Goal: Information Seeking & Learning: Learn about a topic

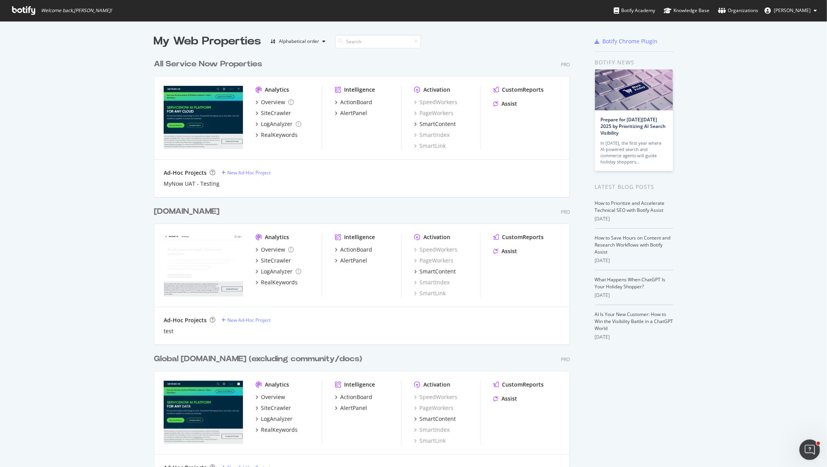
click at [808, 451] on icon "Open Intercom Messenger" at bounding box center [808, 449] width 13 height 13
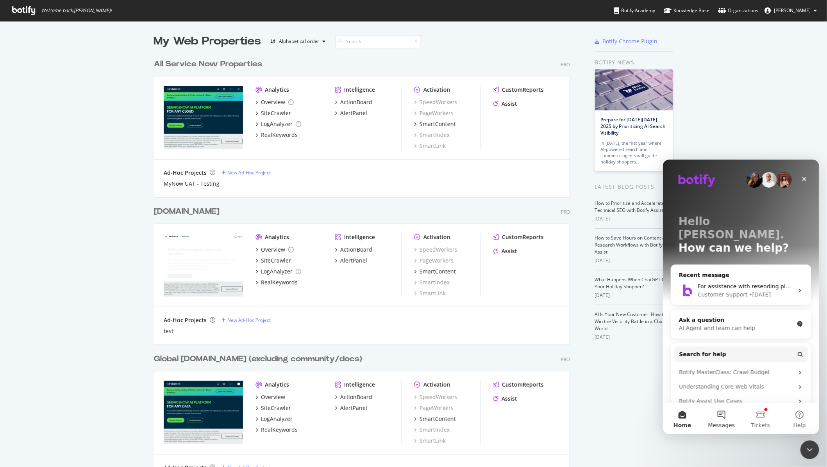
click at [719, 417] on button "Messages" at bounding box center [720, 418] width 39 height 31
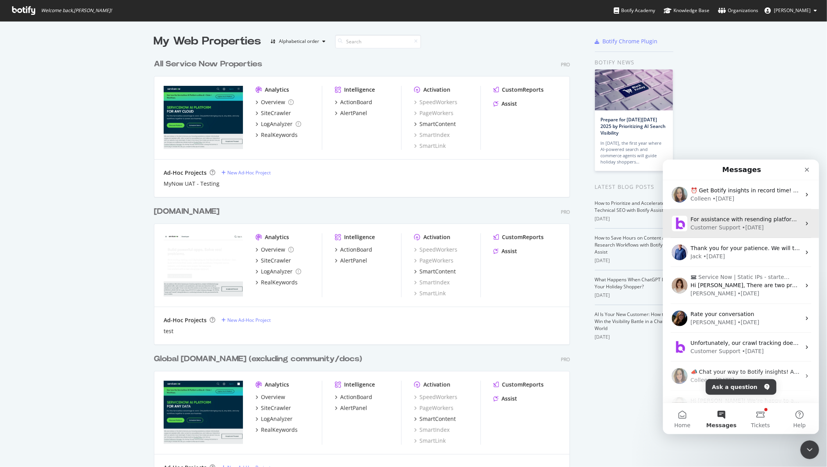
click at [731, 229] on div "Customer Support" at bounding box center [715, 227] width 50 height 8
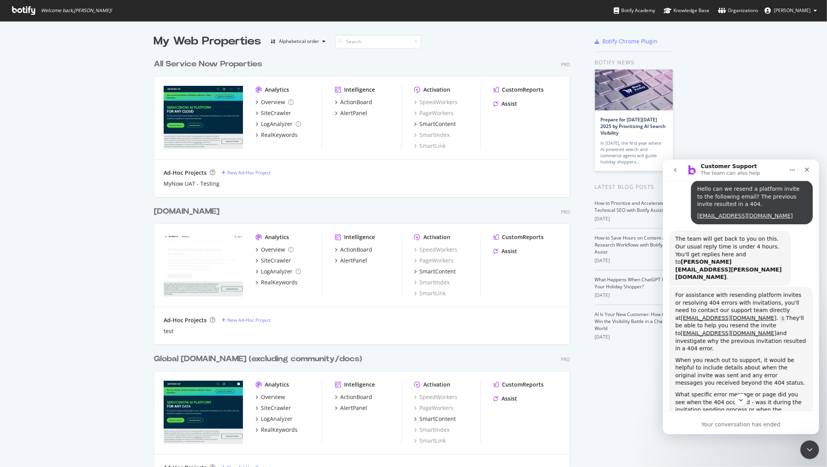
scroll to position [64, 0]
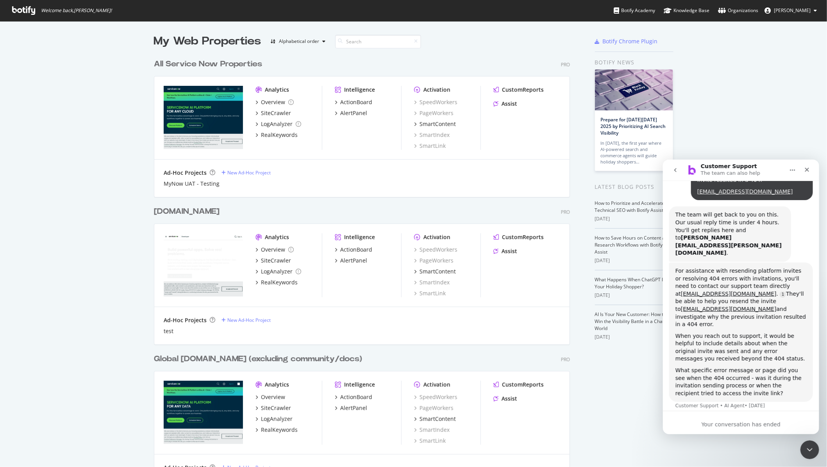
click at [728, 424] on div "Your conversation has ended" at bounding box center [740, 425] width 156 height 8
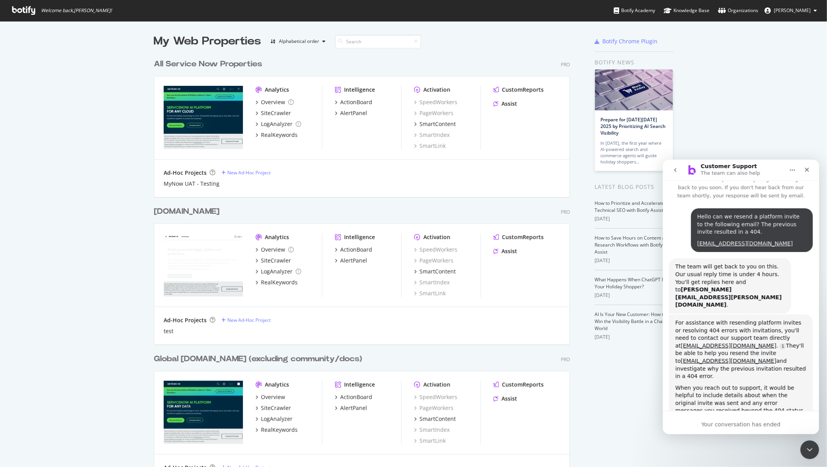
scroll to position [2, 0]
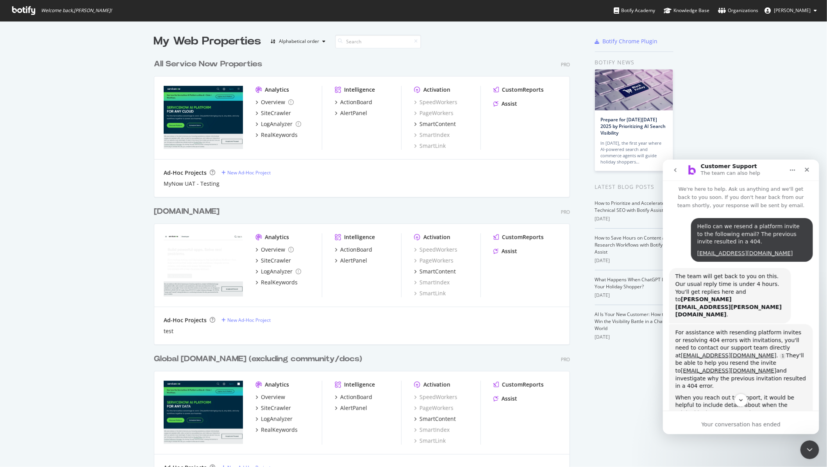
click at [718, 227] on div "Hello can we resend a platform invite to the following email? The previous invi…" at bounding box center [751, 234] width 109 height 23
click at [704, 230] on div "Hello can we resend a platform invite to the following email? The previous invi…" at bounding box center [751, 234] width 109 height 23
drag, startPoint x: 697, startPoint y: 229, endPoint x: 803, endPoint y: 257, distance: 110.0
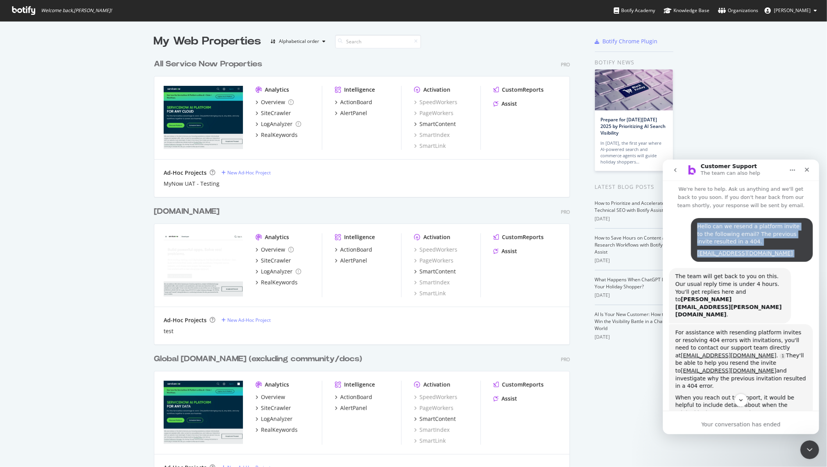
click at [803, 257] on div "Hello can we resend a platform invite to the following email? The previous invi…" at bounding box center [751, 240] width 122 height 44
copy div "Hello can we resend a platform invite to the following email? The previous invi…"
click at [676, 170] on icon "go back" at bounding box center [675, 170] width 6 height 6
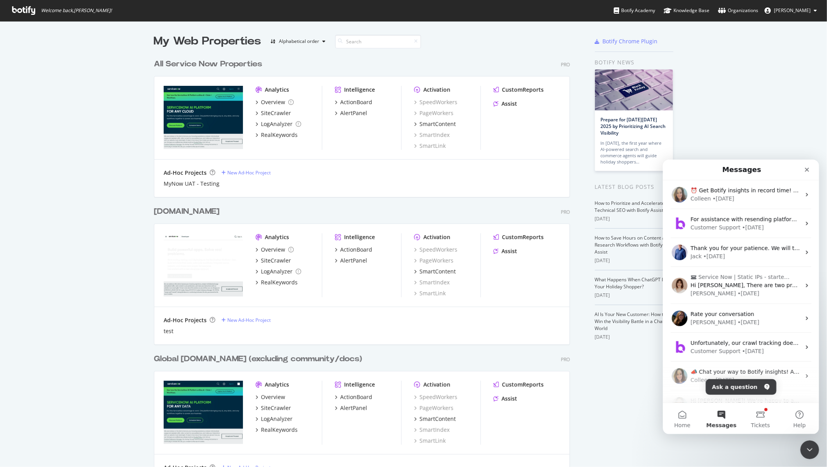
scroll to position [0, 0]
click at [735, 388] on button "Ask a question" at bounding box center [740, 387] width 71 height 16
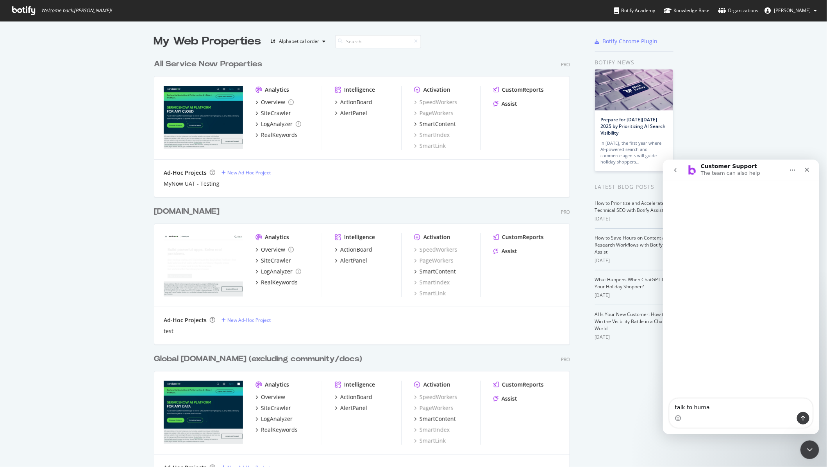
type textarea "talk to human"
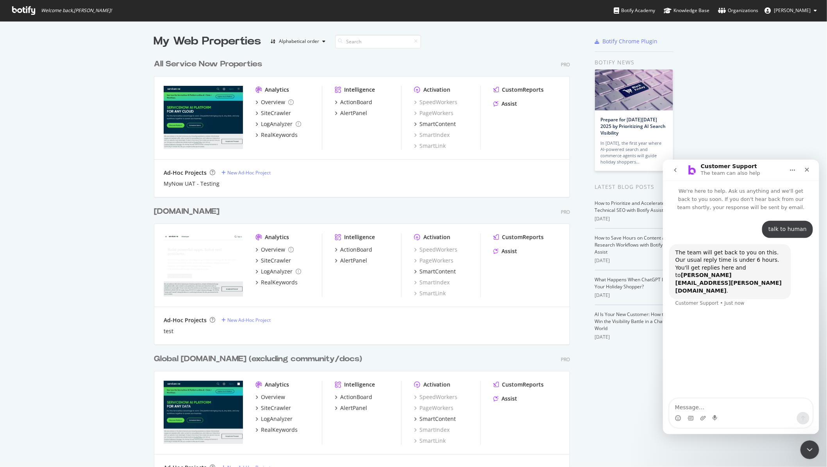
type textarea "Hello can we resend a platform invite to the following email? The previous invi…"
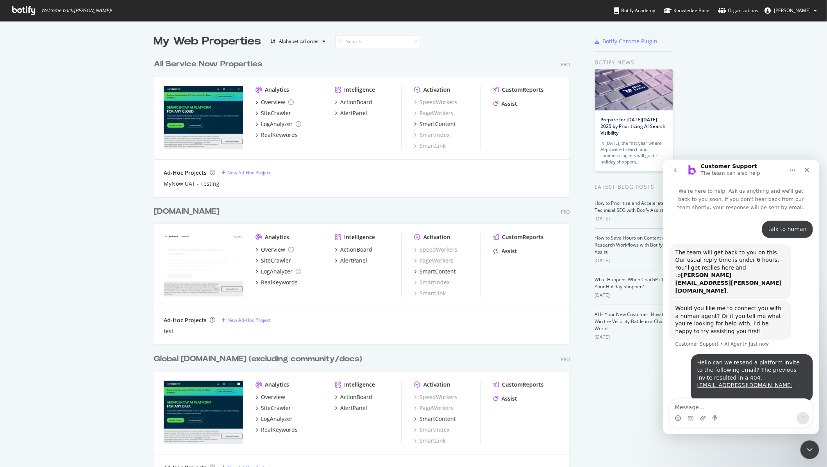
scroll to position [21, 0]
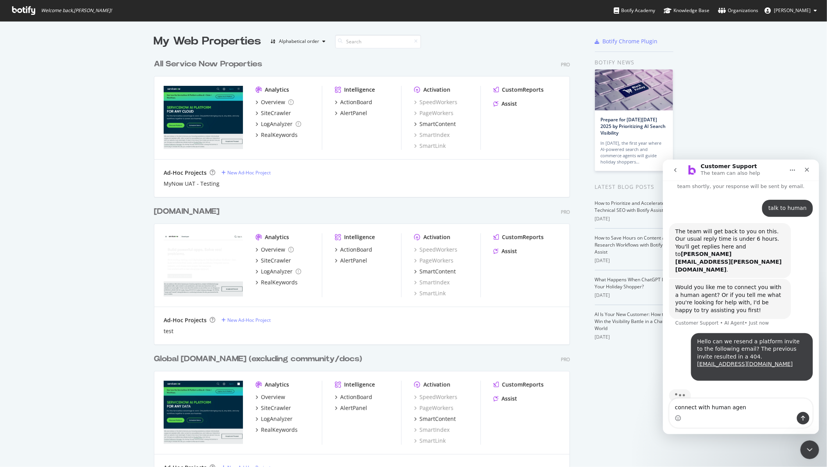
type textarea "connect with human agent"
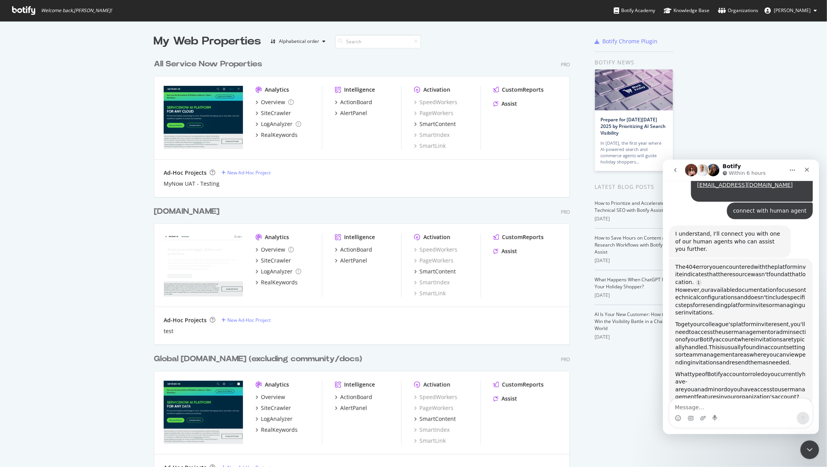
scroll to position [1, 0]
type textarea "connect with human agent"
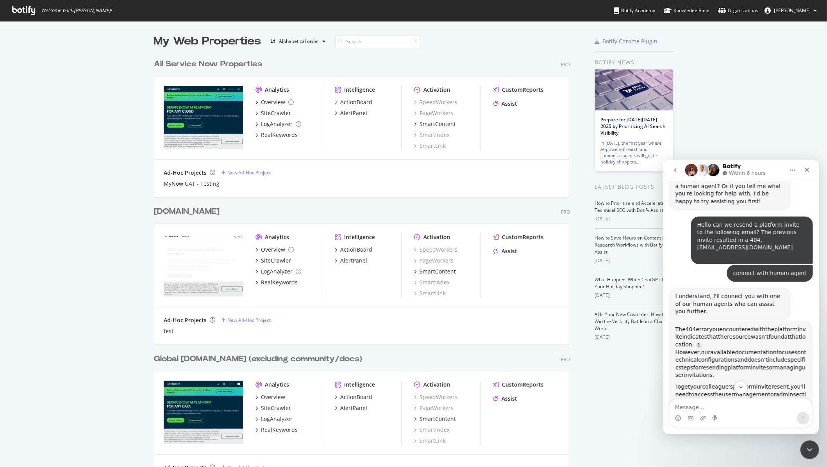
scroll to position [0, 0]
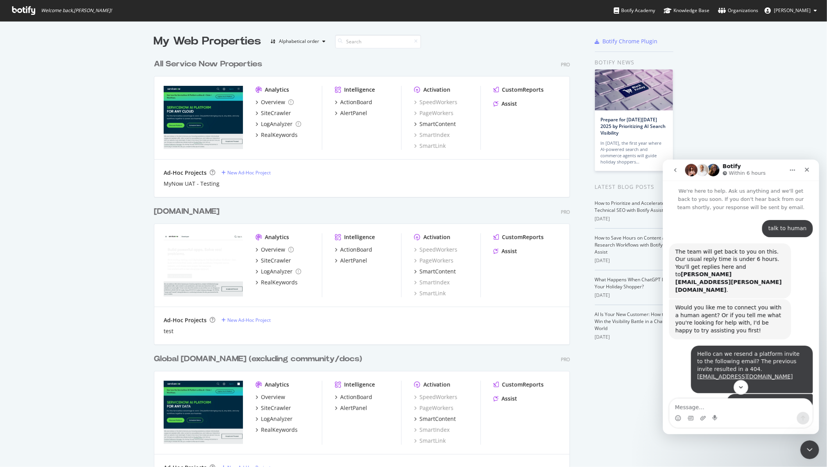
click at [738, 390] on icon "Scroll to bottom" at bounding box center [740, 387] width 7 height 7
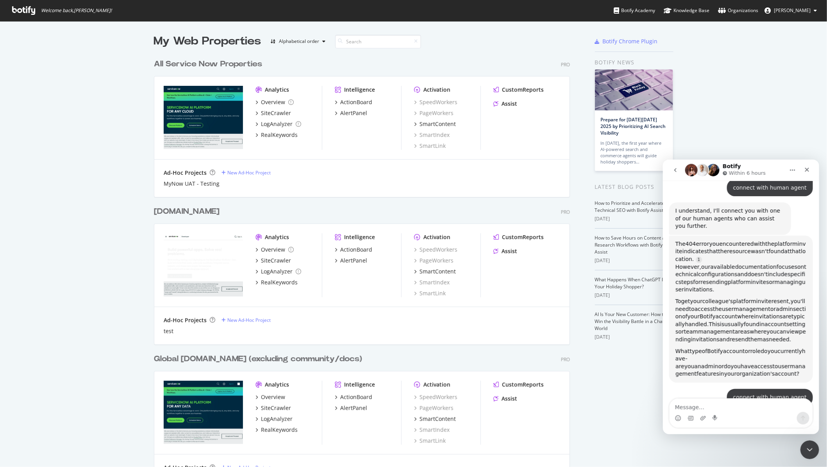
scroll to position [237, 0]
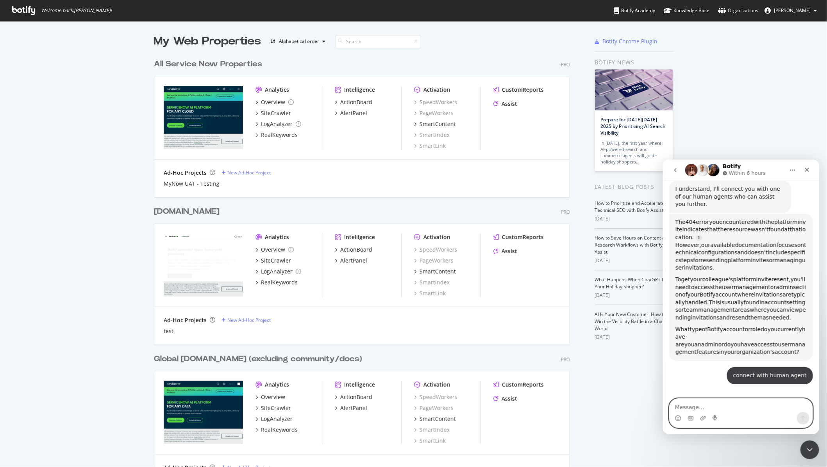
click at [746, 408] on textarea "Message…" at bounding box center [740, 405] width 143 height 13
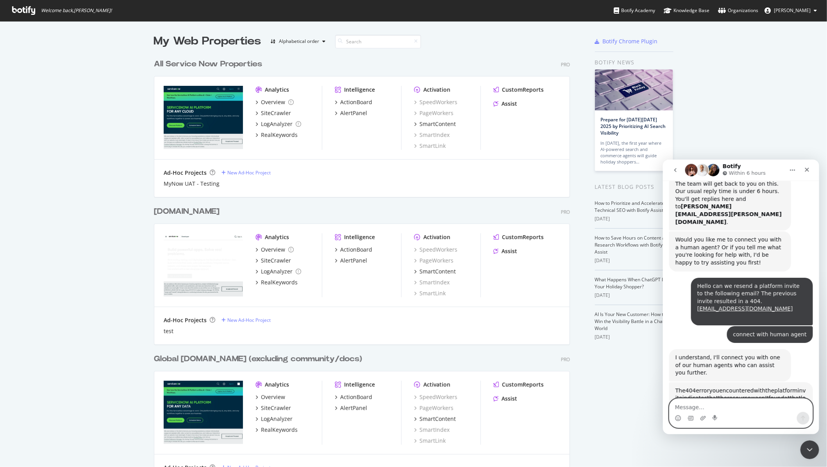
scroll to position [0, 0]
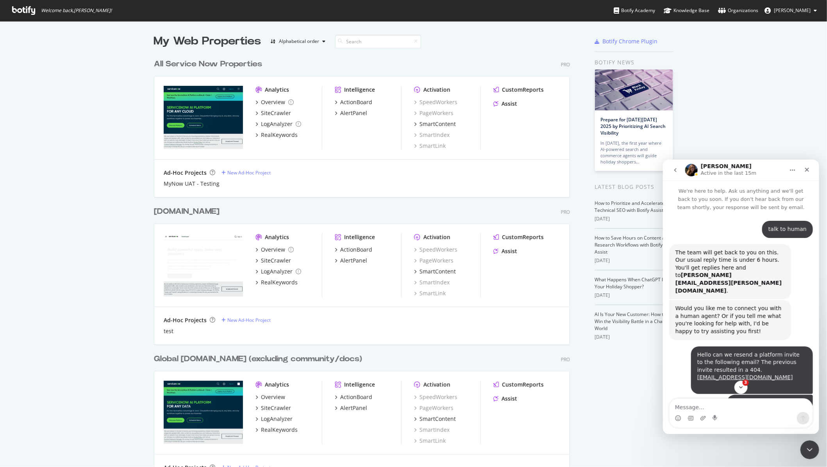
click at [731, 389] on div "3" at bounding box center [740, 387] width 156 height 13
click at [736, 389] on button "3" at bounding box center [740, 387] width 14 height 14
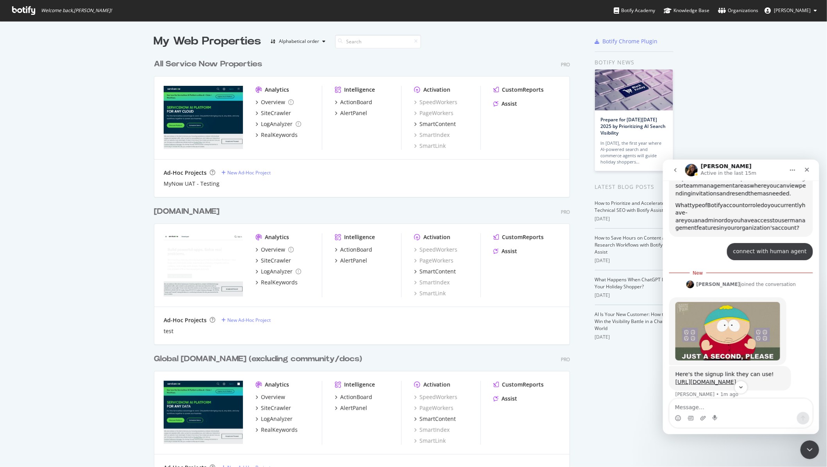
scroll to position [362, 0]
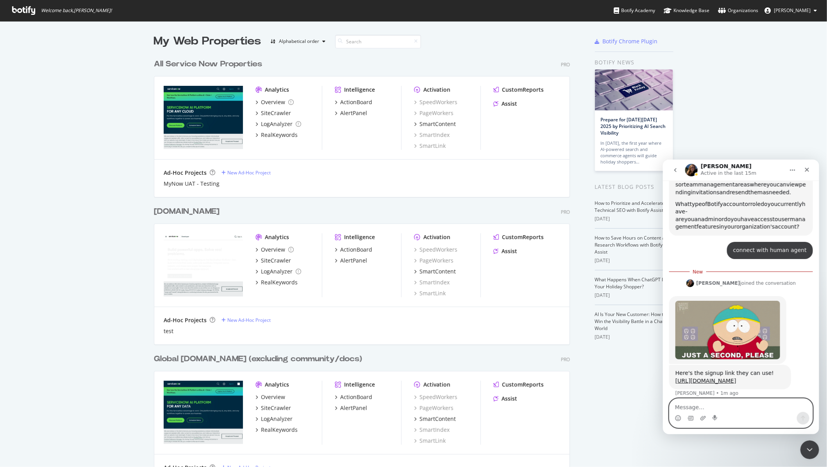
click at [733, 408] on textarea "Message…" at bounding box center [740, 405] width 143 height 13
type textarea "hooman pls"
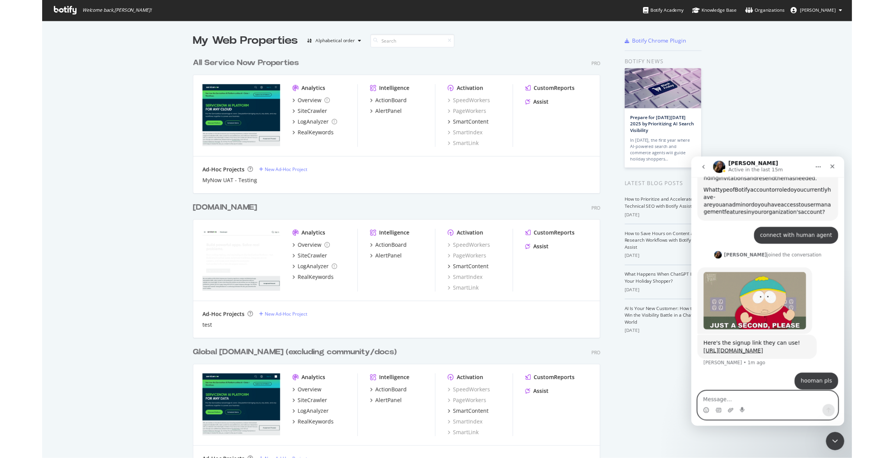
scroll to position [372, 0]
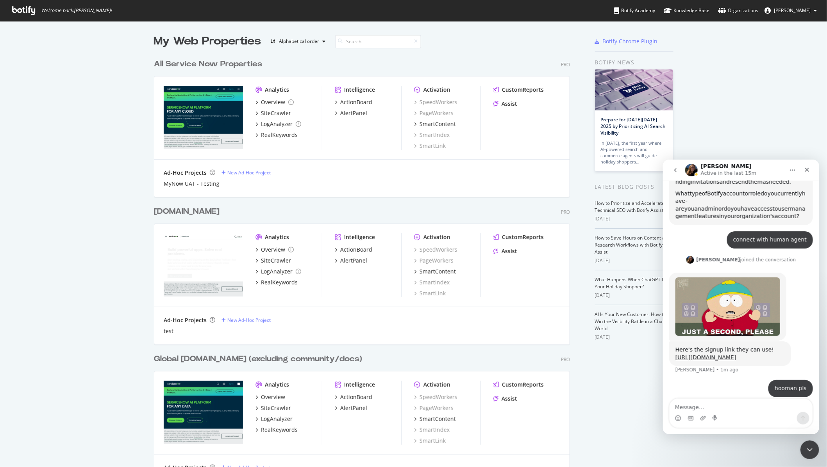
drag, startPoint x: 784, startPoint y: 350, endPoint x: 668, endPoint y: 344, distance: 116.1
click at [669, 344] on div "Here's the signup link they can use! [URL][DOMAIN_NAME] [PERSON_NAME] • 1m ago" at bounding box center [730, 353] width 122 height 25
copy link "[URL][DOMAIN_NAME]"
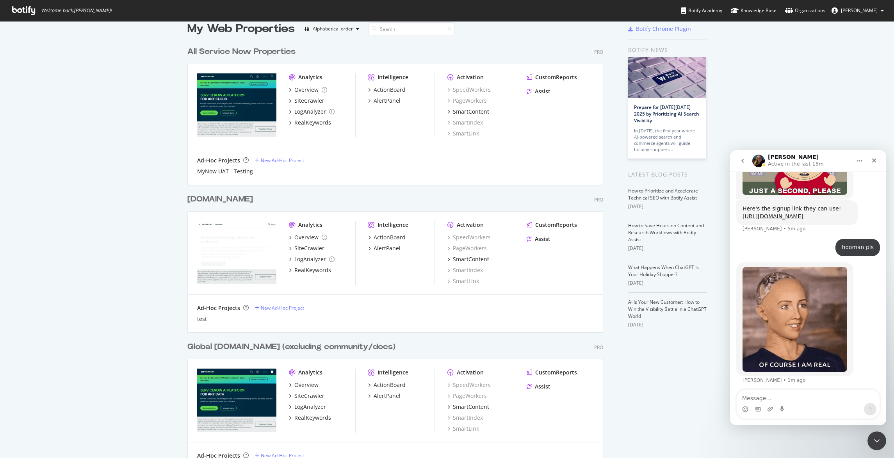
scroll to position [153, 0]
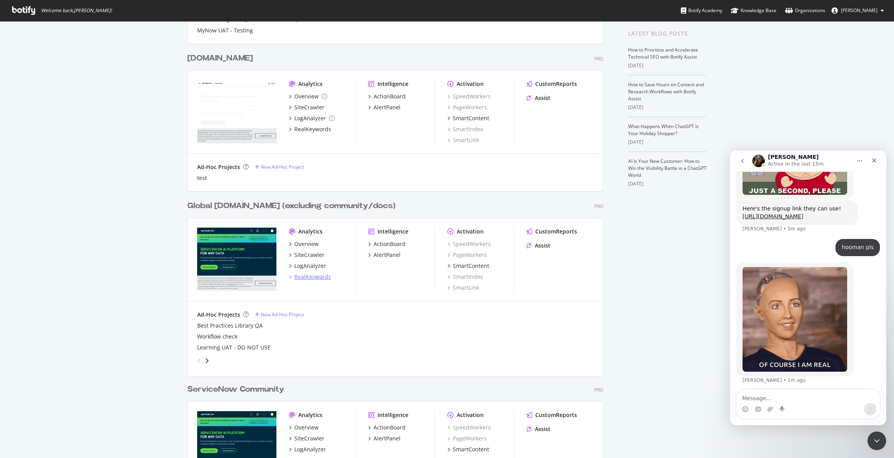
click at [310, 279] on div "RealKeywords" at bounding box center [312, 277] width 37 height 8
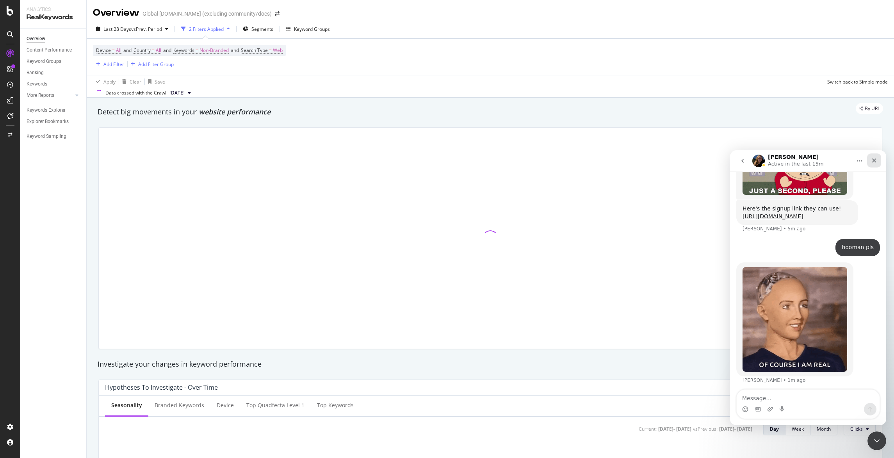
click at [826, 161] on icon "Close" at bounding box center [874, 160] width 6 height 6
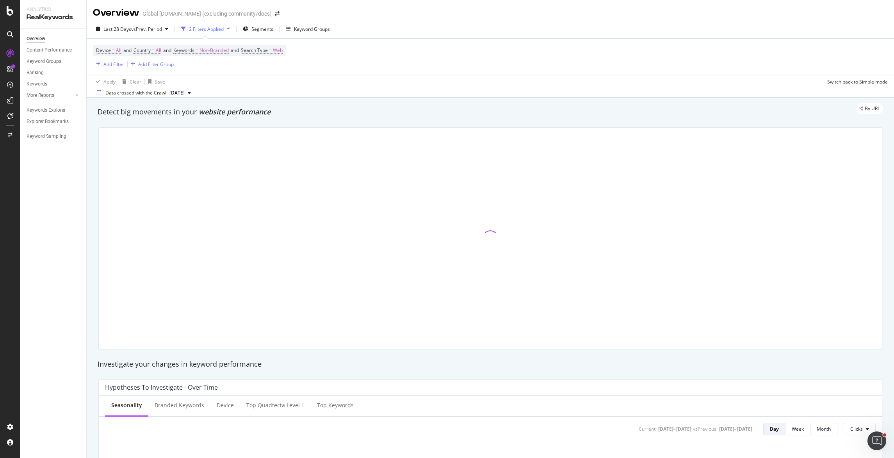
scroll to position [501, 0]
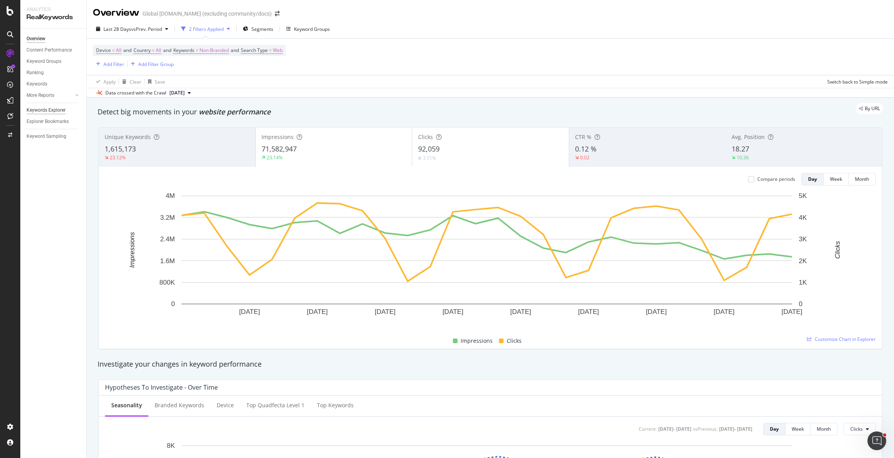
click at [41, 110] on div "Keywords Explorer" at bounding box center [46, 110] width 39 height 8
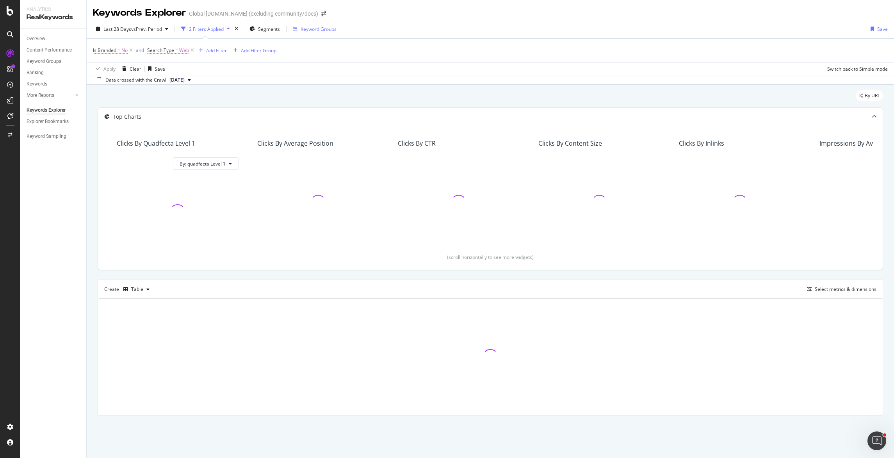
click at [327, 32] on div "Keyword Groups" at bounding box center [319, 29] width 36 height 7
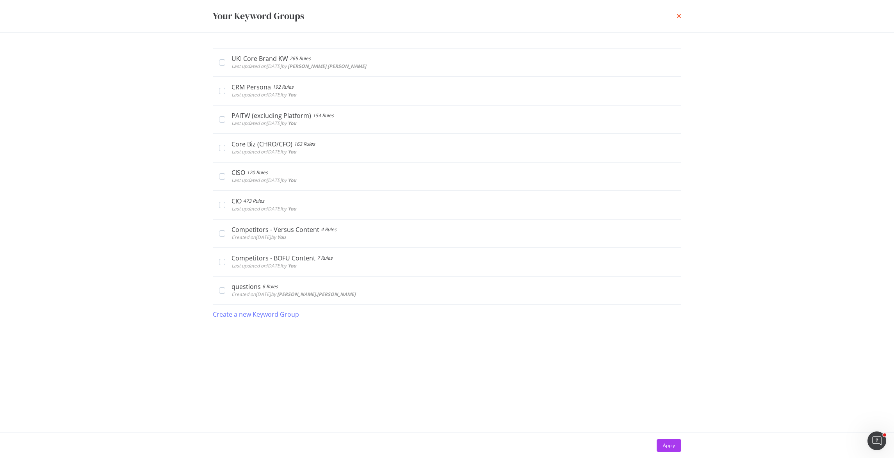
click at [679, 15] on icon "times" at bounding box center [679, 16] width 5 height 6
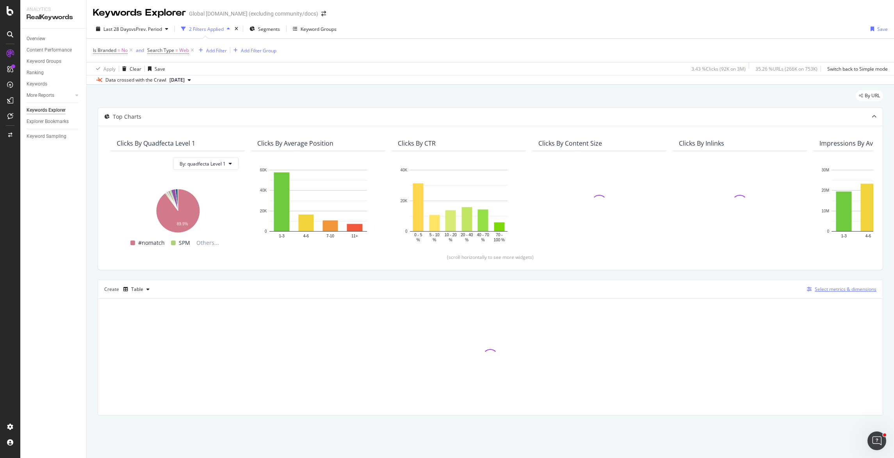
click at [826, 291] on div "Select metrics & dimensions" at bounding box center [846, 289] width 62 height 7
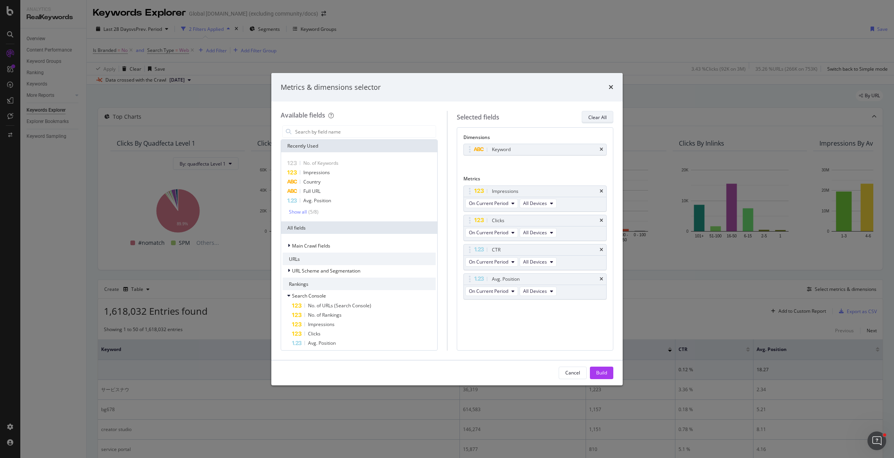
click at [596, 116] on div "Clear All" at bounding box center [598, 117] width 18 height 7
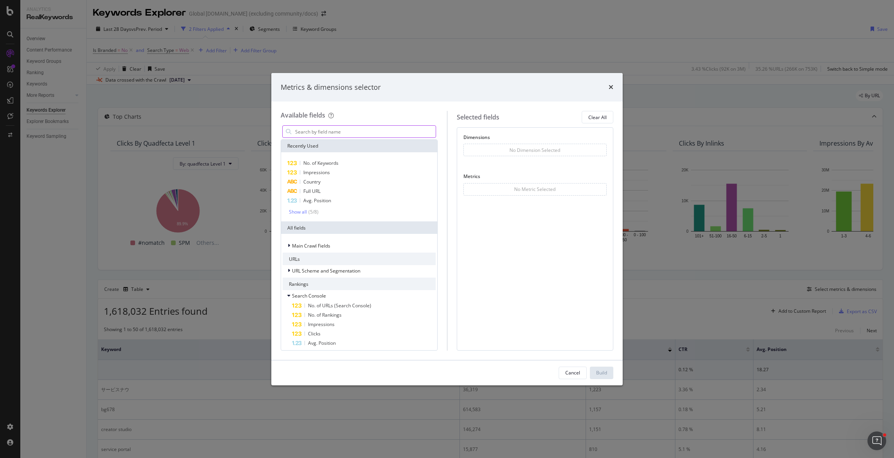
click at [328, 131] on input "modal" at bounding box center [364, 132] width 141 height 12
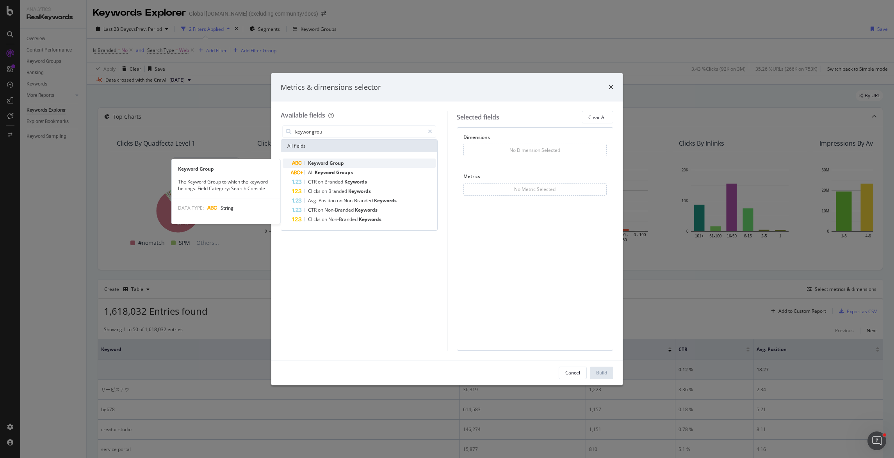
click at [335, 163] on span "Group" at bounding box center [337, 163] width 14 height 7
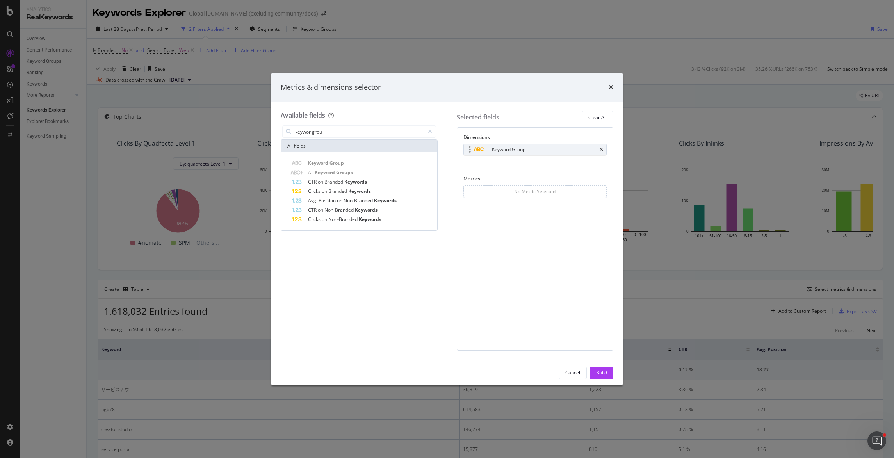
click at [554, 150] on div "Keyword Group" at bounding box center [544, 150] width 108 height 8
click at [336, 133] on input "keywor grou" at bounding box center [359, 132] width 130 height 12
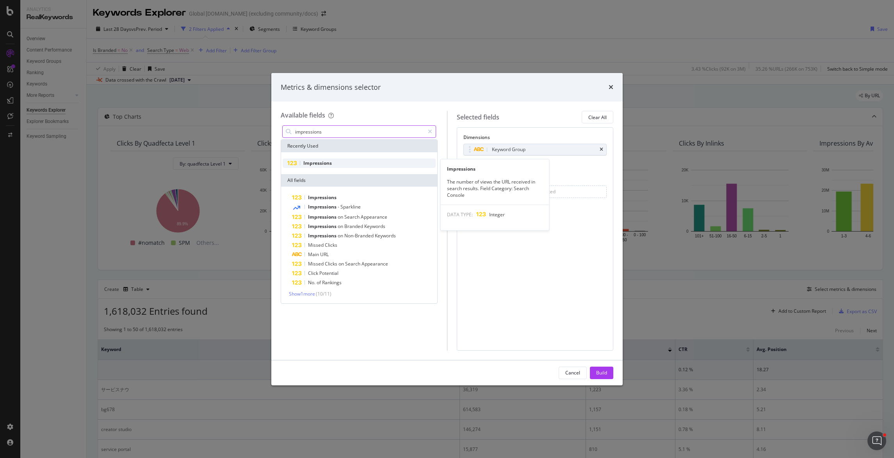
type input "impressions"
click at [334, 163] on div "Impressions" at bounding box center [359, 163] width 153 height 9
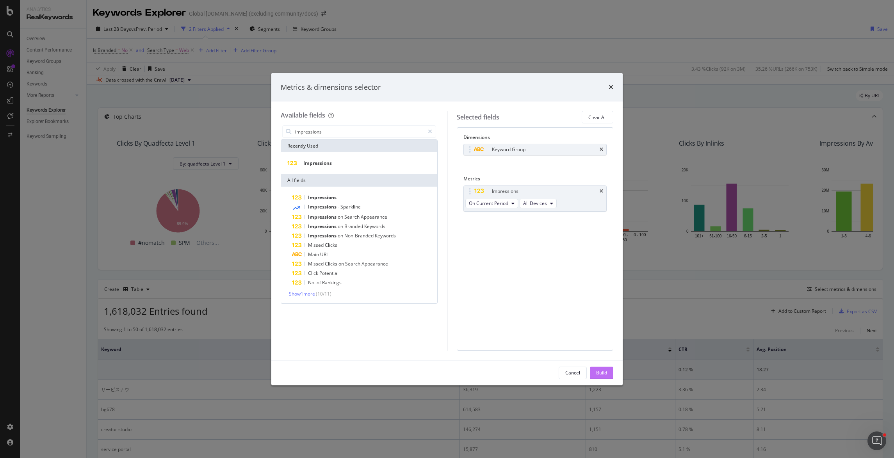
click at [606, 370] on div "Build" at bounding box center [601, 372] width 11 height 7
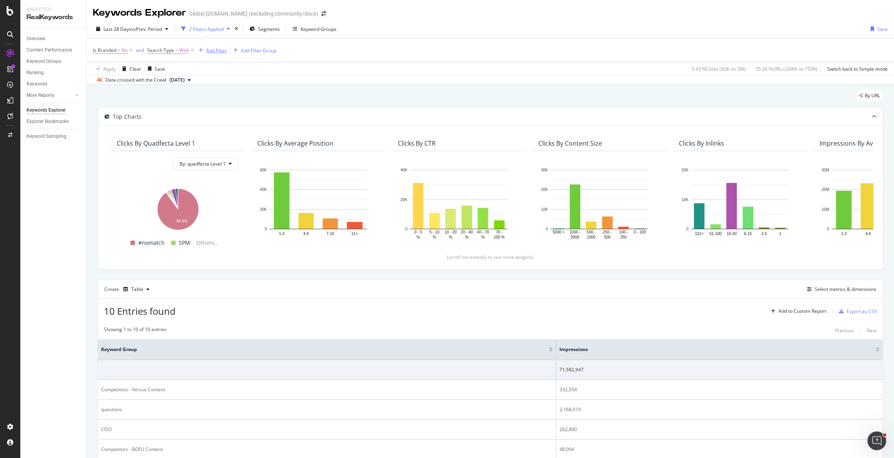
click at [214, 52] on div "Add Filter" at bounding box center [216, 50] width 21 height 7
type input "keyword group"
click at [261, 104] on span "Groups" at bounding box center [259, 105] width 17 height 7
click at [223, 92] on div "Any equal to Cancel Add filter Apply" at bounding box center [245, 84] width 98 height 53
click at [225, 87] on input "text" at bounding box center [245, 84] width 85 height 12
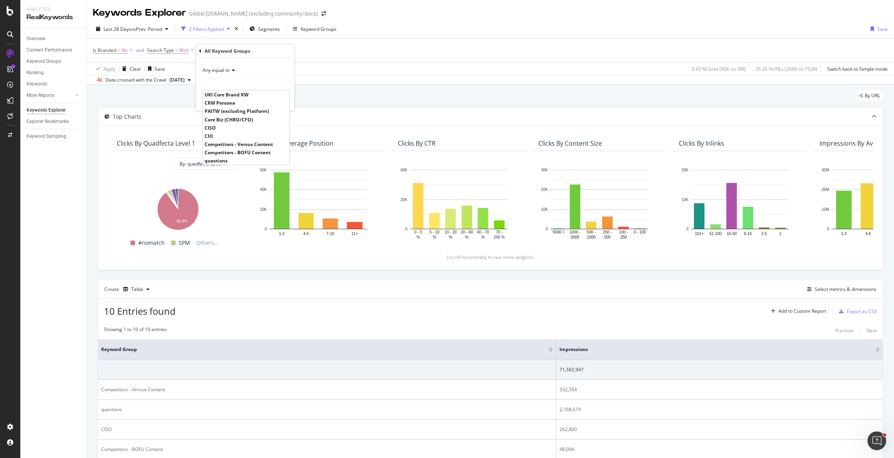
click at [224, 68] on span "Any equal to" at bounding box center [216, 70] width 27 height 7
click at [252, 170] on div "Matches regex" at bounding box center [246, 167] width 84 height 10
click at [239, 87] on input "text" at bounding box center [245, 84] width 85 height 12
type input "(CISO|"
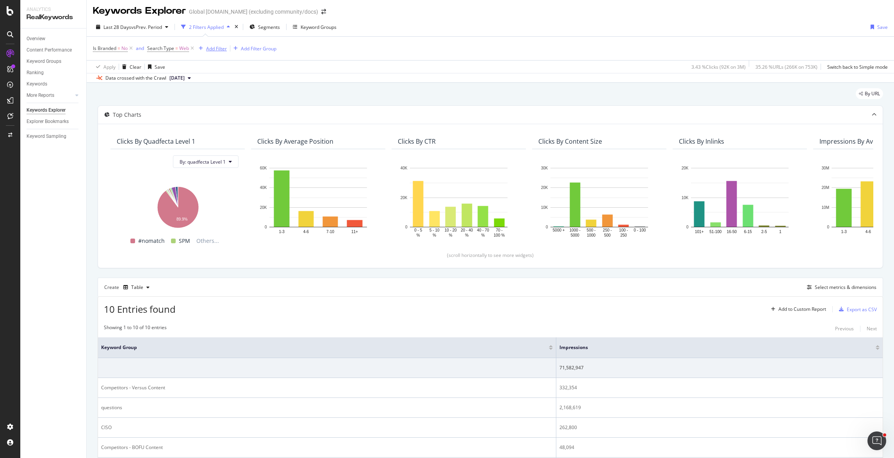
click at [202, 48] on icon "button" at bounding box center [201, 48] width 4 height 5
click at [409, 84] on div "By URL Top Charts Clicks By quadfecta Level 1 By: quadfecta Level 1 Hold CMD (⌘…" at bounding box center [491, 352] width 808 height 539
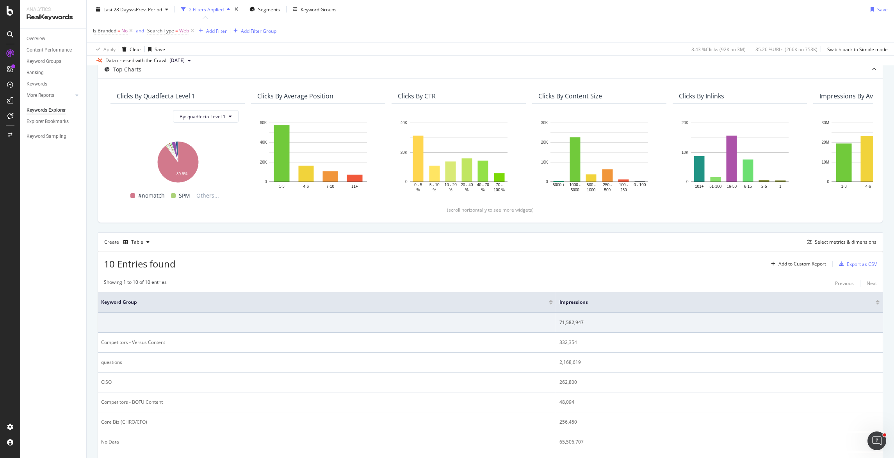
scroll to position [167, 0]
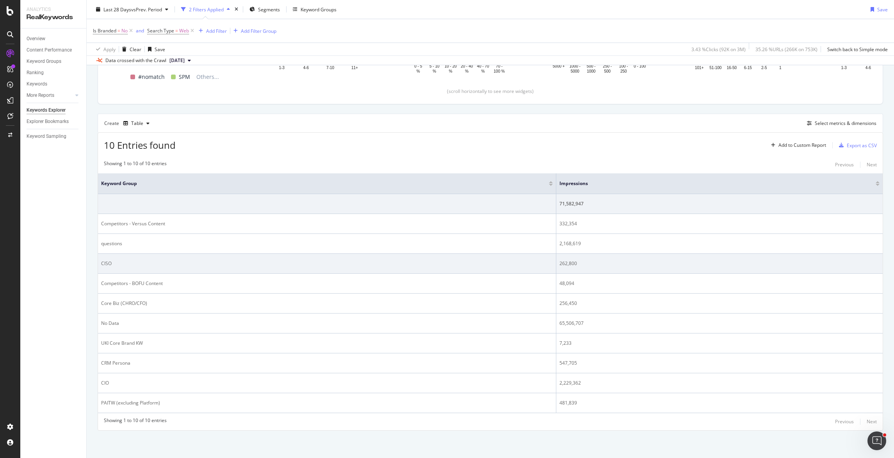
click at [108, 262] on div "CISO" at bounding box center [327, 263] width 452 height 7
click at [107, 262] on div "CISO" at bounding box center [327, 263] width 452 height 7
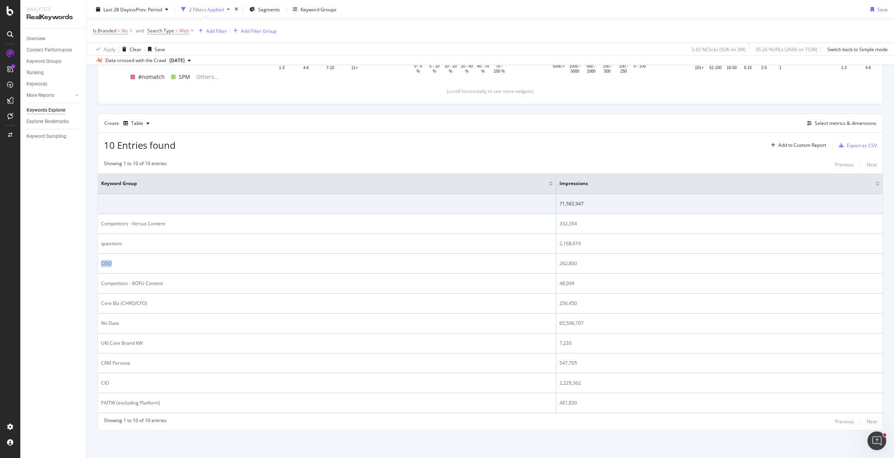
copy div "CISO"
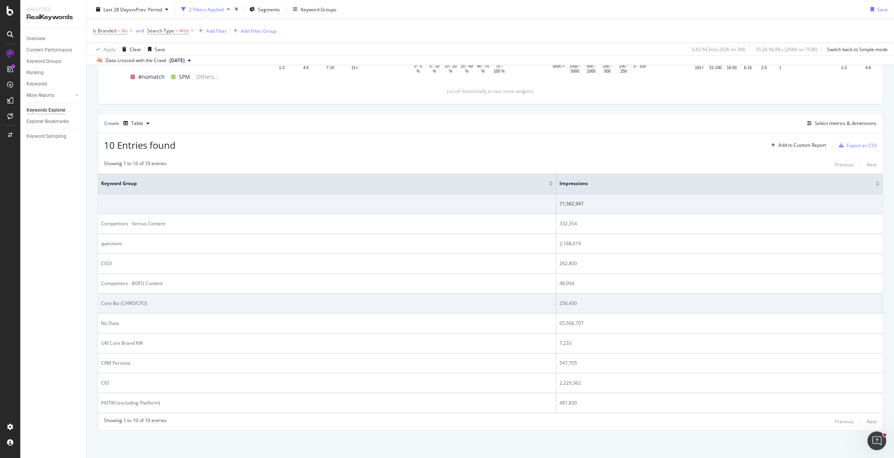
click at [136, 302] on div "Core Biz (CHRO/CFO)" at bounding box center [327, 303] width 452 height 7
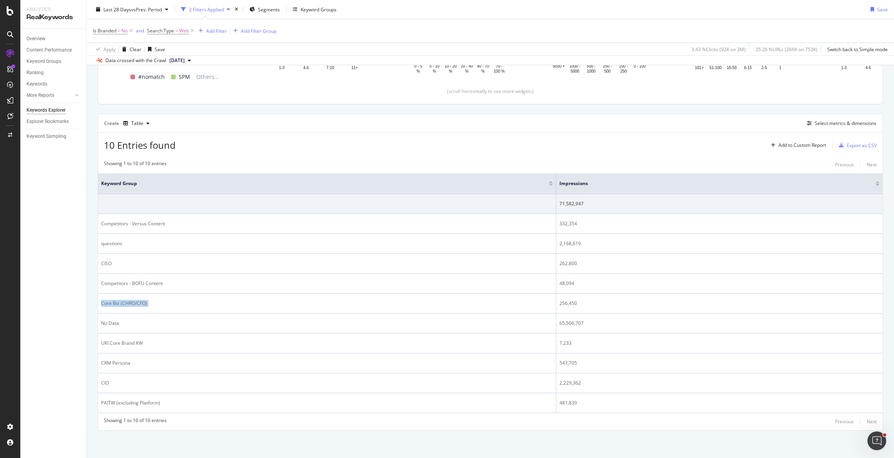
copy div "Core Biz (CHRO/CFO)"
click at [218, 29] on div "Add Filter" at bounding box center [216, 30] width 21 height 7
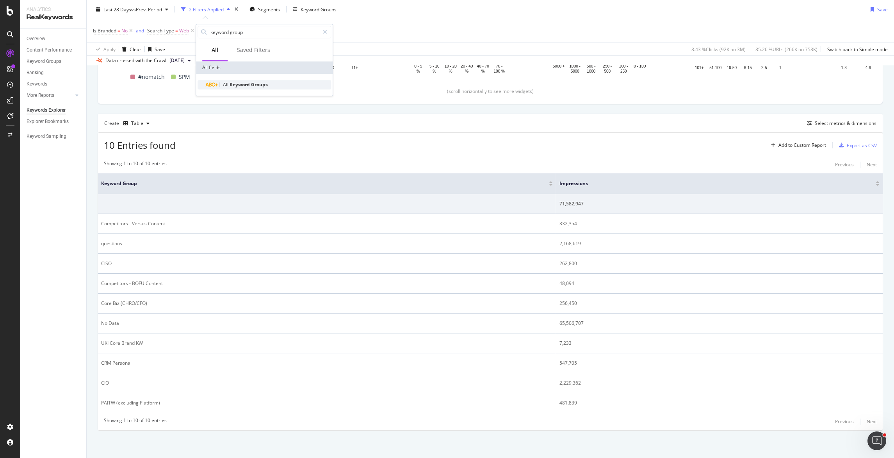
click at [264, 86] on span "Groups" at bounding box center [259, 84] width 17 height 7
click at [222, 48] on span "Any equal to" at bounding box center [216, 49] width 27 height 7
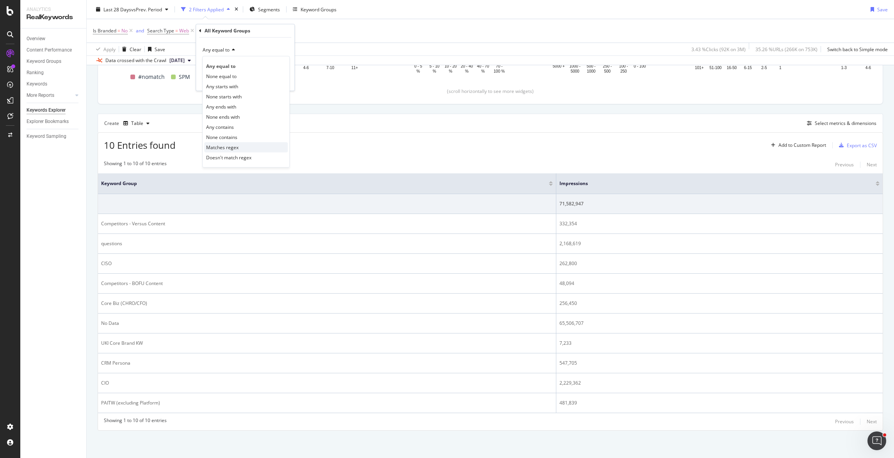
drag, startPoint x: 233, startPoint y: 148, endPoint x: 252, endPoint y: 75, distance: 75.9
click at [233, 148] on span "Matches regex" at bounding box center [222, 147] width 32 height 7
drag, startPoint x: 238, startPoint y: 66, endPoint x: 251, endPoint y: 71, distance: 13.2
click at [238, 66] on input "text" at bounding box center [245, 64] width 85 height 12
paste input "(CISO|Core Biz \(CHRO\/CFO\)|CRM Persona|CIO|PAITW \(excluding platform\))"
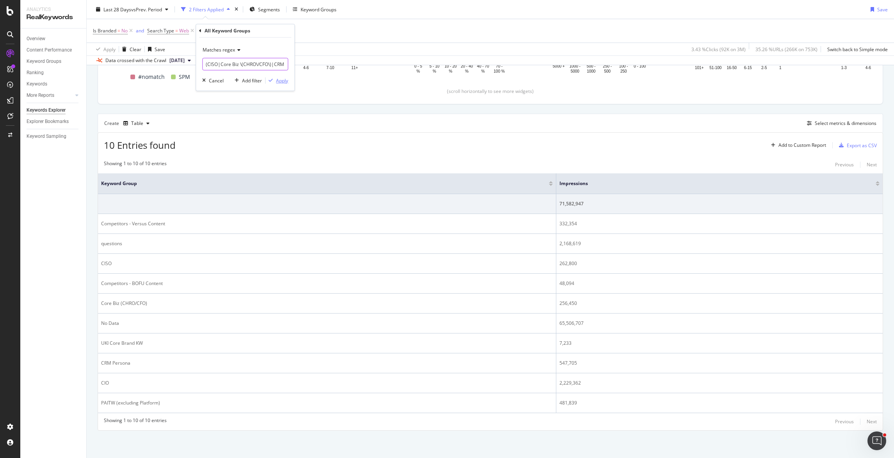
scroll to position [0, 106]
type input "(CISO|Core Biz \(CHRO\/CFO\)|CRM Persona|CIO|PAITW \(excluding platform\))"
click at [281, 84] on div "Apply" at bounding box center [282, 80] width 12 height 7
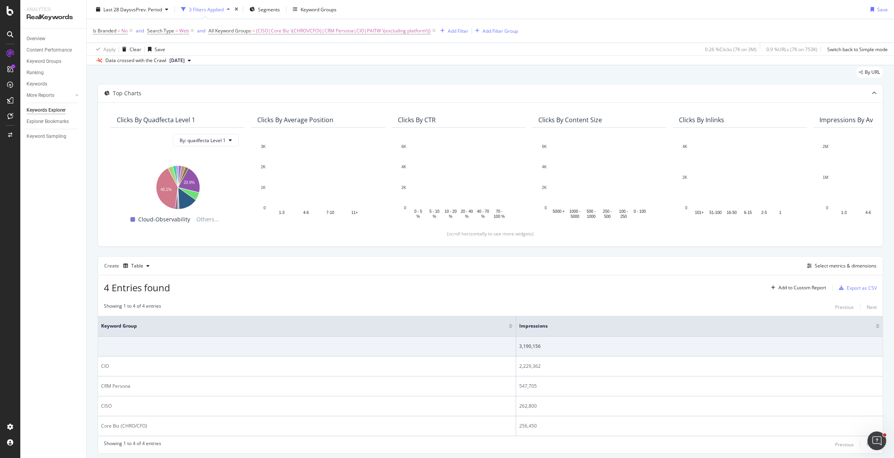
scroll to position [47, 0]
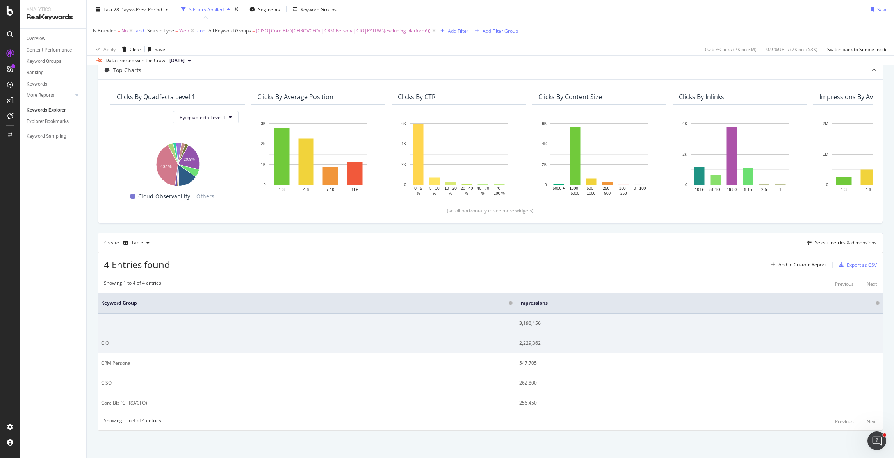
click at [105, 345] on div "CIO" at bounding box center [307, 343] width 412 height 7
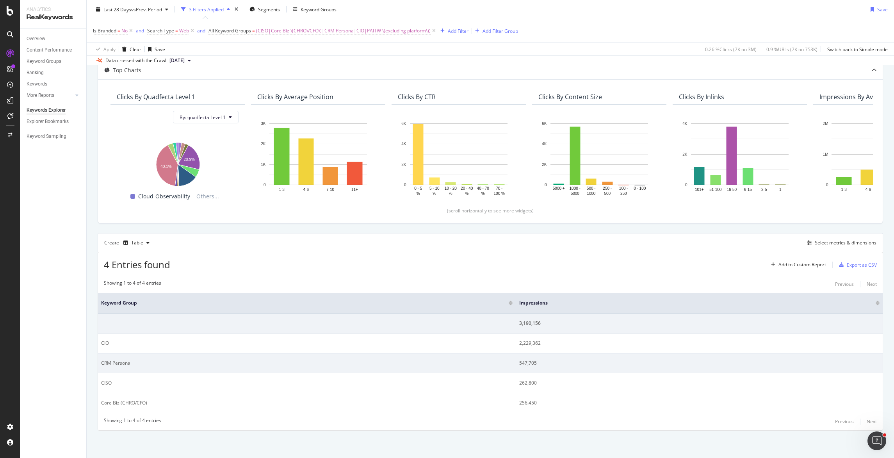
click at [121, 362] on div "CRM Persona" at bounding box center [307, 363] width 412 height 7
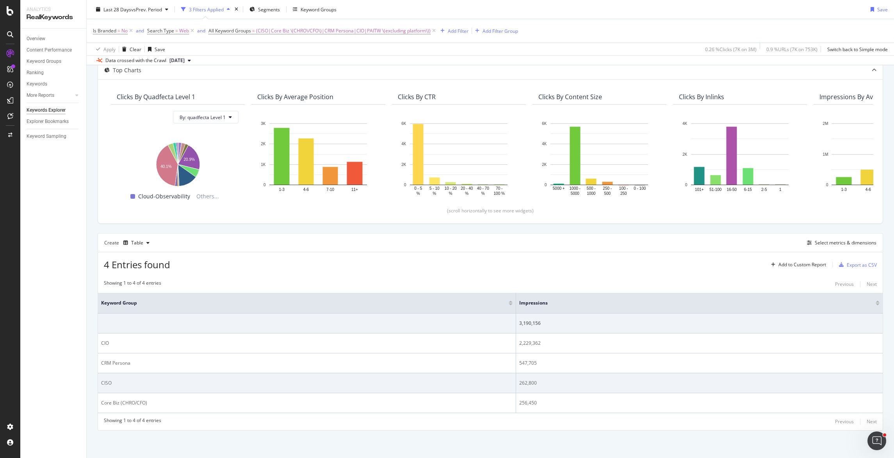
click at [108, 385] on div "CISO" at bounding box center [307, 383] width 412 height 7
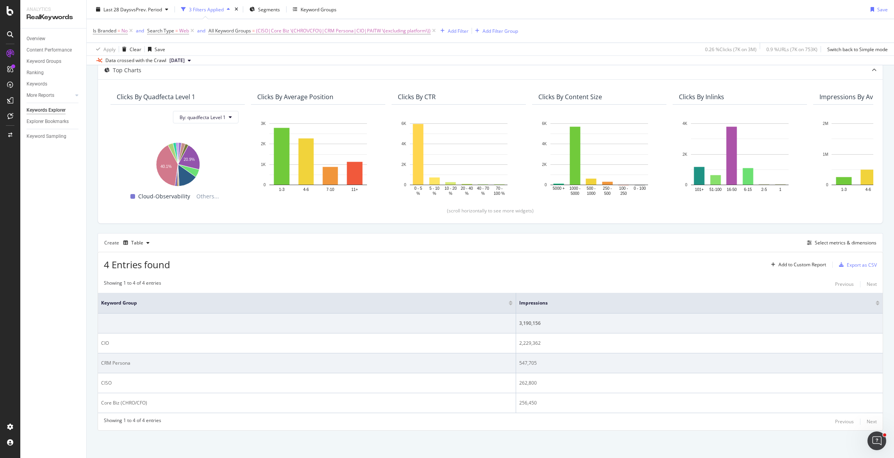
drag, startPoint x: 136, startPoint y: 400, endPoint x: 160, endPoint y: 368, distance: 39.1
click at [136, 400] on div "Core Biz (CHRO/CFO)" at bounding box center [307, 403] width 412 height 7
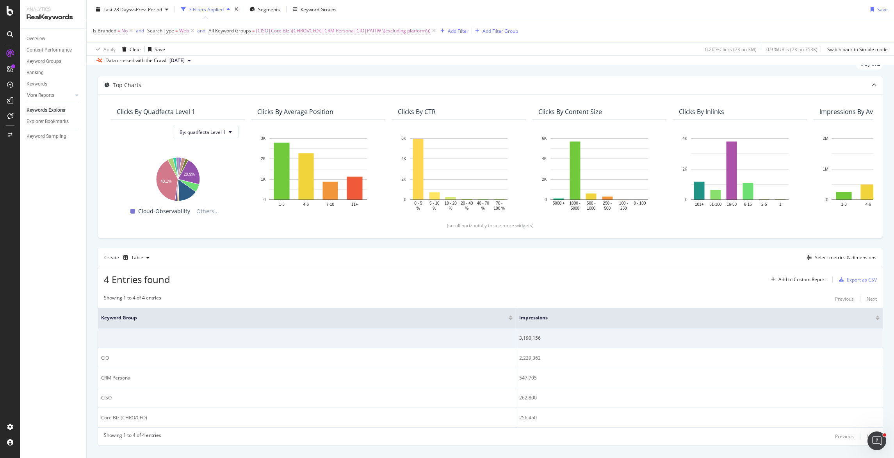
scroll to position [0, 0]
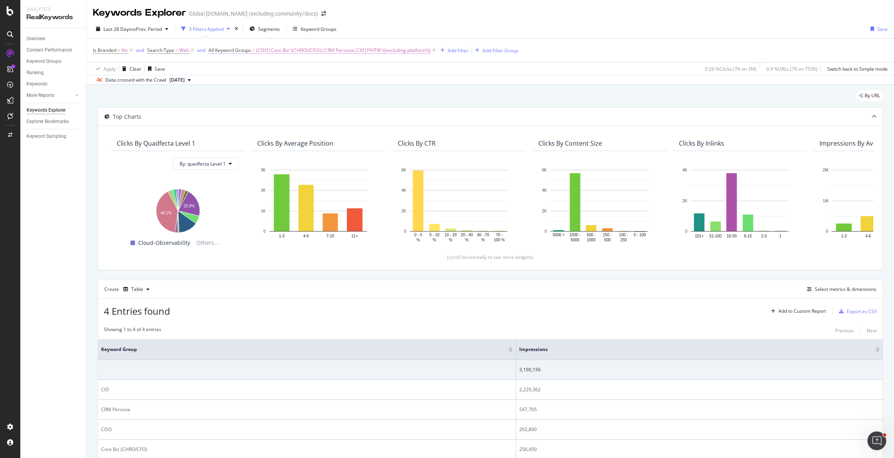
click at [401, 48] on span "(CISO|Core Biz \(CHRO\/CFO\)|CRM Persona|CIO|PAITW \(excluding platform\))" at bounding box center [343, 50] width 175 height 11
drag, startPoint x: 248, startPoint y: 80, endPoint x: 321, endPoint y: 80, distance: 73.4
click at [321, 80] on body "Analytics RealKeywords Overview Content Performance Keyword Groups Ranking Keyw…" at bounding box center [447, 229] width 894 height 458
click at [251, 84] on input "(CISO|Core Biz \(CHRO\/CFO\)|CRM Persona|CIO|PAITW \(excluding platform\))" at bounding box center [253, 83] width 74 height 12
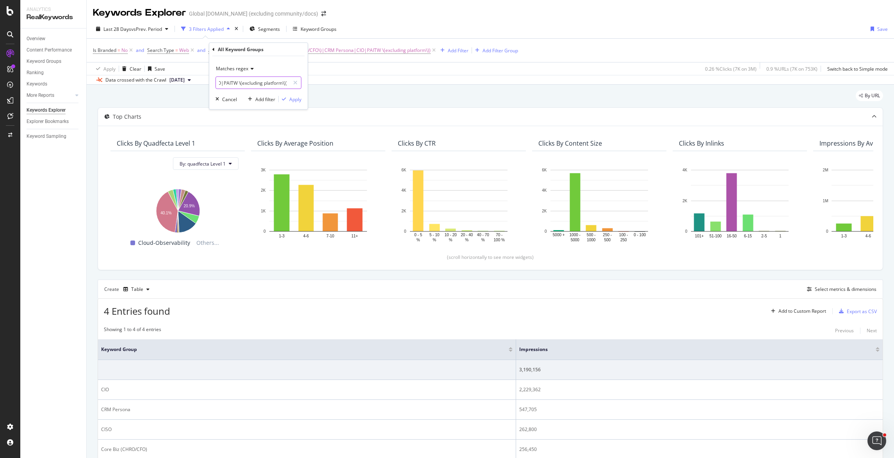
drag, startPoint x: 248, startPoint y: 85, endPoint x: 308, endPoint y: 84, distance: 59.8
click at [308, 84] on div "All Keyword Groups Matches regex (CISO|Core Biz \(CHRO\/CFO\)|CRM Persona|CIO|P…" at bounding box center [258, 76] width 99 height 67
click at [256, 83] on input "(CISO|Core Biz \(CHRO\/CFO\)|CRM Persona|CIO|PAITW \(excluding platform\))" at bounding box center [253, 83] width 74 height 12
click at [319, 25] on div "Keyword Groups" at bounding box center [315, 29] width 44 height 12
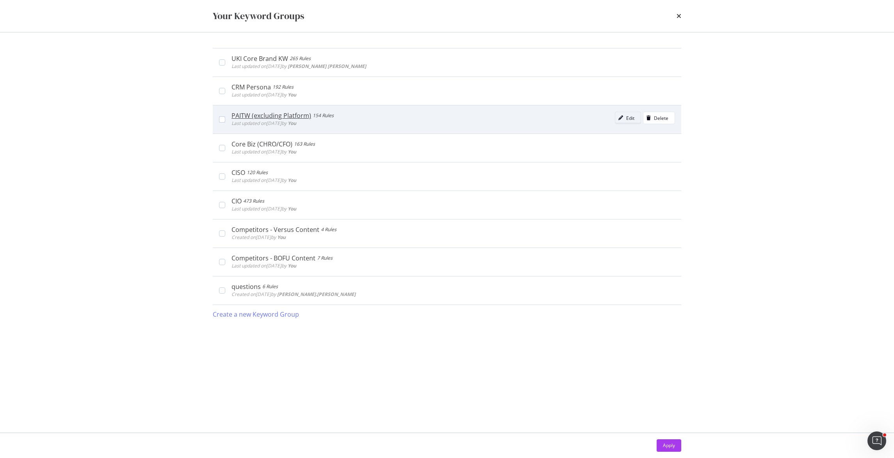
click at [624, 118] on div "modal" at bounding box center [620, 118] width 11 height 5
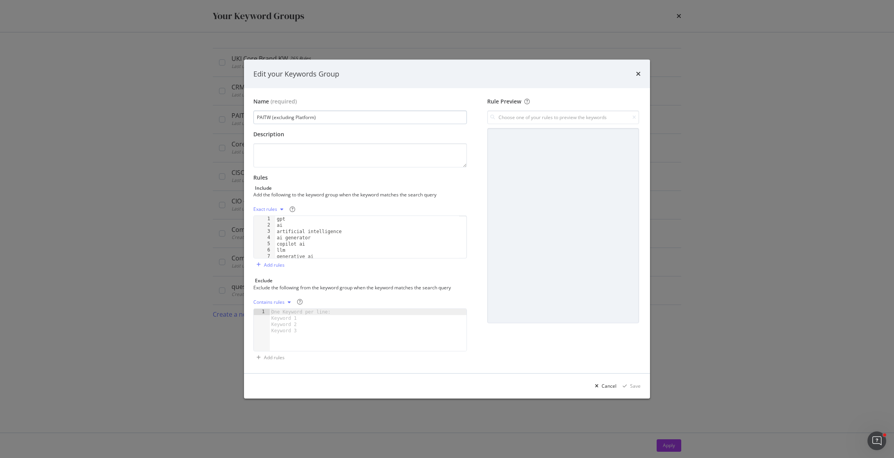
drag, startPoint x: 331, startPoint y: 117, endPoint x: 273, endPoint y: 120, distance: 57.9
click at [273, 120] on input "PAITW (excluding Platform)" at bounding box center [360, 118] width 214 height 14
type input "PAITW"
click at [638, 386] on div "Save" at bounding box center [635, 386] width 11 height 7
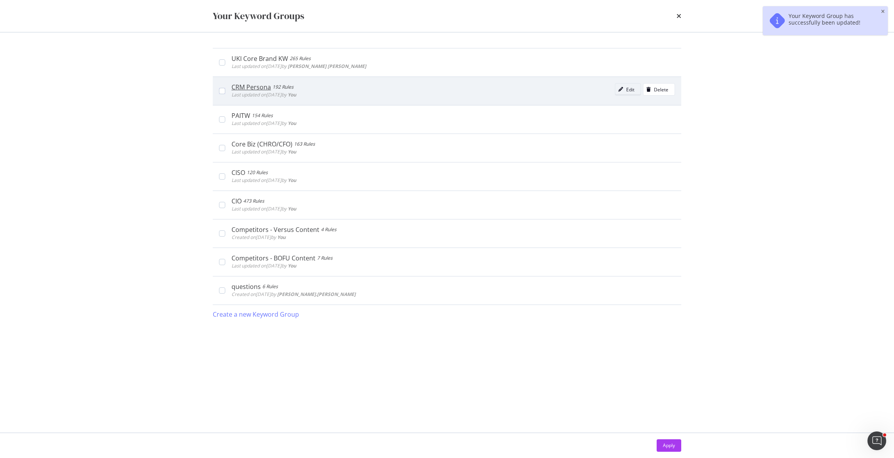
click at [627, 89] on div "Edit" at bounding box center [630, 89] width 8 height 7
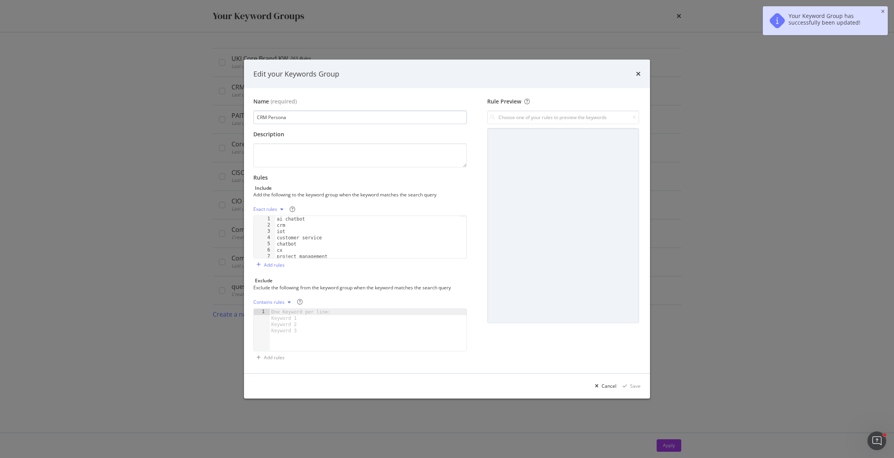
drag, startPoint x: 303, startPoint y: 123, endPoint x: 266, endPoint y: 121, distance: 36.8
click at [266, 121] on input "CRM Persona" at bounding box center [360, 118] width 214 height 14
type input "CRM"
click at [634, 385] on div "Save" at bounding box center [635, 386] width 11 height 7
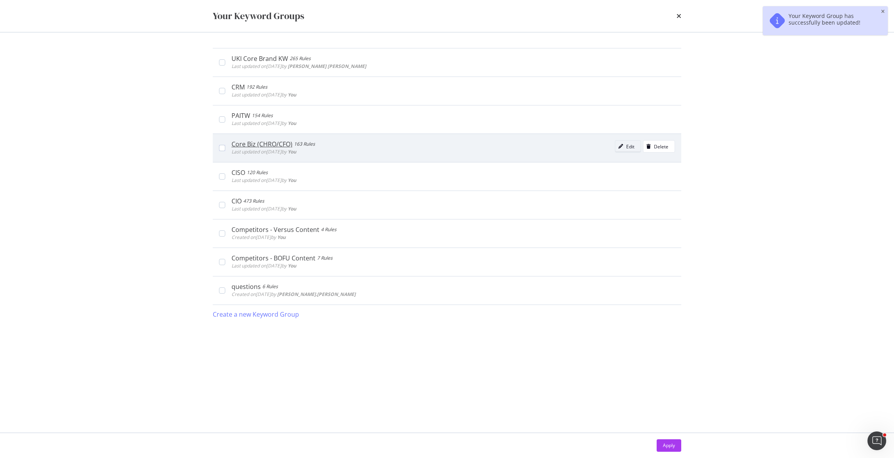
click at [627, 147] on div "Edit" at bounding box center [630, 146] width 8 height 7
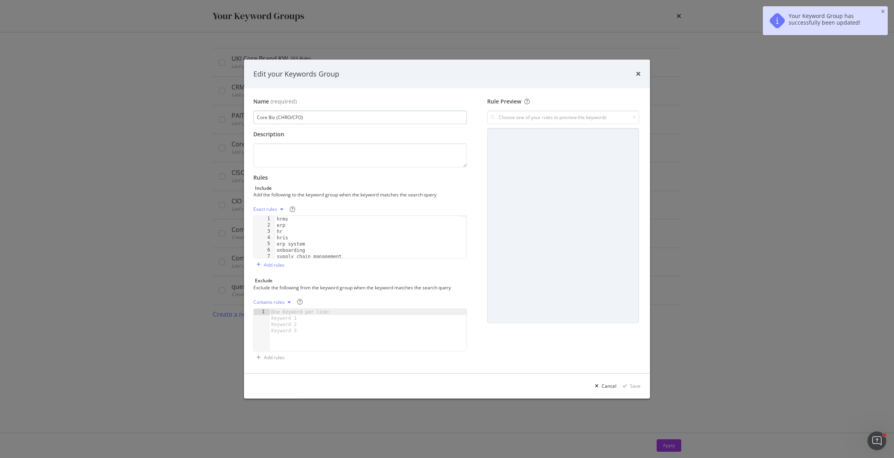
drag, startPoint x: 333, startPoint y: 117, endPoint x: 276, endPoint y: 119, distance: 57.1
click at [276, 119] on input "Core Biz (CHRO/CFO)" at bounding box center [360, 118] width 214 height 14
type input "Core Biz"
click at [636, 390] on div "Save" at bounding box center [630, 386] width 21 height 12
click at [635, 384] on div "Save" at bounding box center [635, 386] width 11 height 7
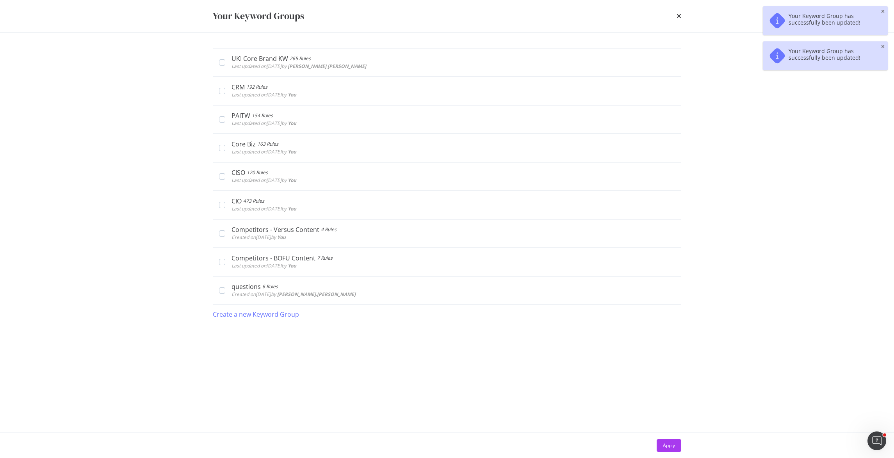
click at [676, 15] on div "Your Keyword Groups" at bounding box center [447, 15] width 469 height 13
click at [681, 15] on icon "times" at bounding box center [679, 16] width 5 height 6
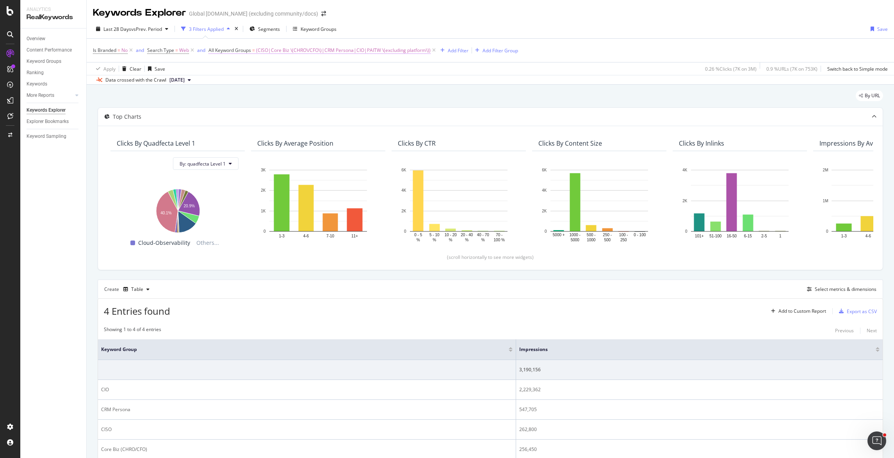
click at [307, 47] on span "(CISO|Core Biz \(CHRO\/CFO\)|CRM Persona|CIO|PAITW \(excluding platform\))" at bounding box center [343, 50] width 175 height 11
drag, startPoint x: 253, startPoint y: 83, endPoint x: 265, endPoint y: 85, distance: 11.9
click at [265, 85] on input "(CISO|Core Biz \(CHRO\/CFO\)|CRM Persona|CIO|PAITW \(excluding platform\))" at bounding box center [253, 83] width 74 height 12
drag, startPoint x: 265, startPoint y: 85, endPoint x: 271, endPoint y: 84, distance: 6.7
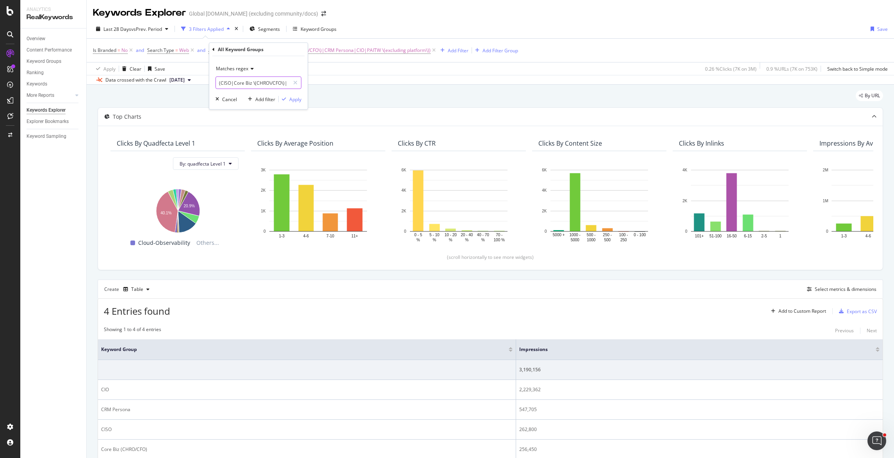
click at [265, 85] on input "(CISO|Core Biz \(CHRO\/CFO\)|CRM Persona|CIO|PAITW \(excluding platform\))" at bounding box center [253, 83] width 74 height 12
click at [284, 83] on input "(CISO|Core Biz \(CHRO\/CFO\)|CRM Persona|CIO|PAITW \(excluding platform\))" at bounding box center [253, 83] width 74 height 12
drag, startPoint x: 251, startPoint y: 86, endPoint x: 260, endPoint y: 85, distance: 9.1
click at [252, 86] on input "(CISO|Core Biz \(CHRO\/CF|CRM Persona|CIO|PAITW \(excluding platform\))" at bounding box center [253, 83] width 74 height 12
drag, startPoint x: 264, startPoint y: 83, endPoint x: 273, endPoint y: 82, distance: 9.8
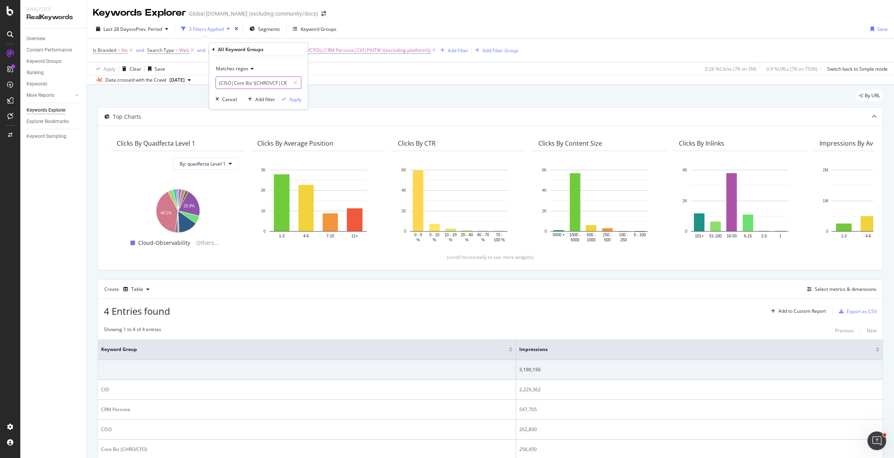
click at [264, 83] on input "(CISO|Core Biz \(CHRO\/CF|CRM Persona|CIO|PAITW \(excluding platform\))" at bounding box center [253, 83] width 74 height 12
drag, startPoint x: 254, startPoint y: 84, endPoint x: 276, endPoint y: 83, distance: 22.7
click at [276, 83] on input "(CISO|Core Biz \(CHRO\/CF|CRM Persona|CIO|PAITW \(excluding platform\))" at bounding box center [253, 83] width 74 height 12
click at [269, 81] on input "(CISO|Core Biz|CRM Persona|CIO|PAITW \(excluding platform\))" at bounding box center [253, 83] width 74 height 12
click at [282, 82] on input "(CISO|Core Biz|CRM Persona|CIO|PAITW \(excluding platform\))" at bounding box center [253, 83] width 74 height 12
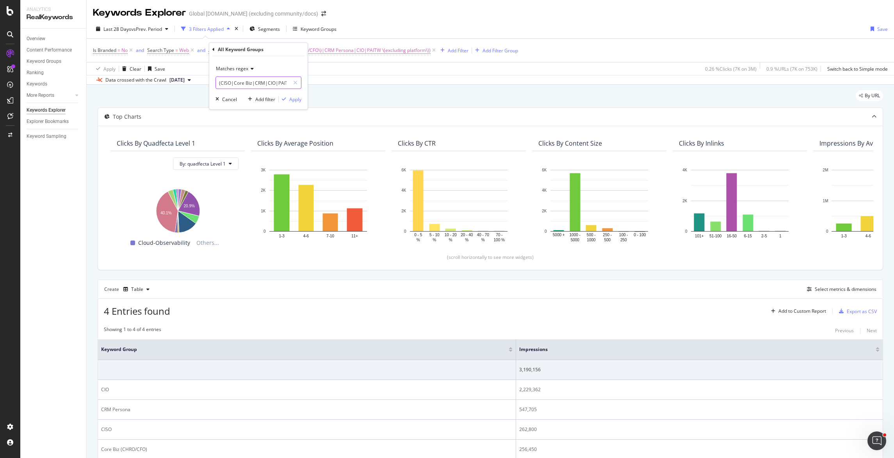
scroll to position [0, 55]
drag, startPoint x: 277, startPoint y: 83, endPoint x: 312, endPoint y: 83, distance: 35.5
click at [312, 83] on body "Analytics RealKeywords Overview Content Performance Keyword Groups Ranking Keyw…" at bounding box center [447, 229] width 894 height 458
click at [278, 83] on input "(CISO|Core Biz|CRM|CIO|PAITW \(excluding platform\))" at bounding box center [253, 83] width 74 height 12
drag, startPoint x: 286, startPoint y: 82, endPoint x: 239, endPoint y: 84, distance: 46.5
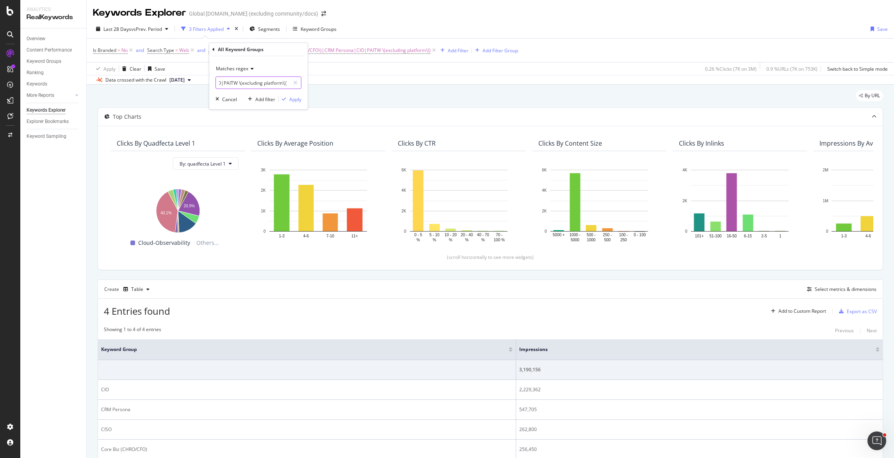
click at [239, 84] on input "(CISO|Core Biz|CRM|CIO|PAITW \(excluding platform\))" at bounding box center [253, 83] width 74 height 12
type input "(CISO|Core Biz|CRM|CIO|PAITW)"
click at [293, 98] on div "Apply" at bounding box center [295, 99] width 12 height 7
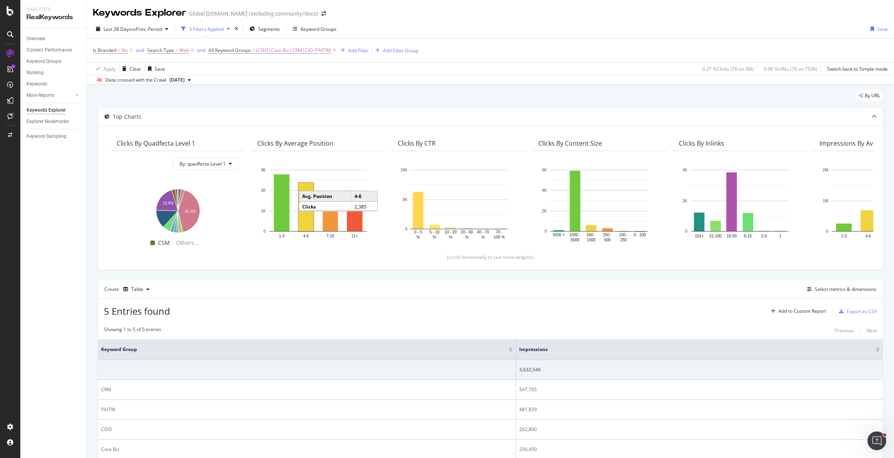
click at [412, 314] on div "5 Entries found Add to Custom Report Export as CSV" at bounding box center [490, 308] width 785 height 19
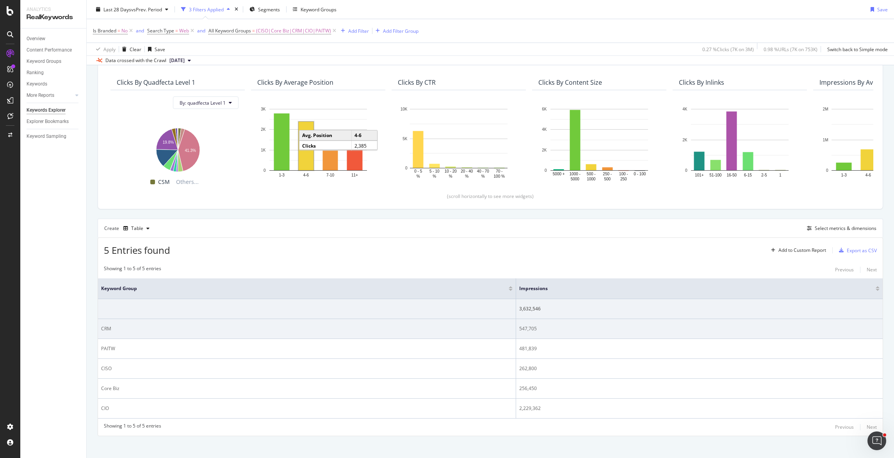
scroll to position [67, 0]
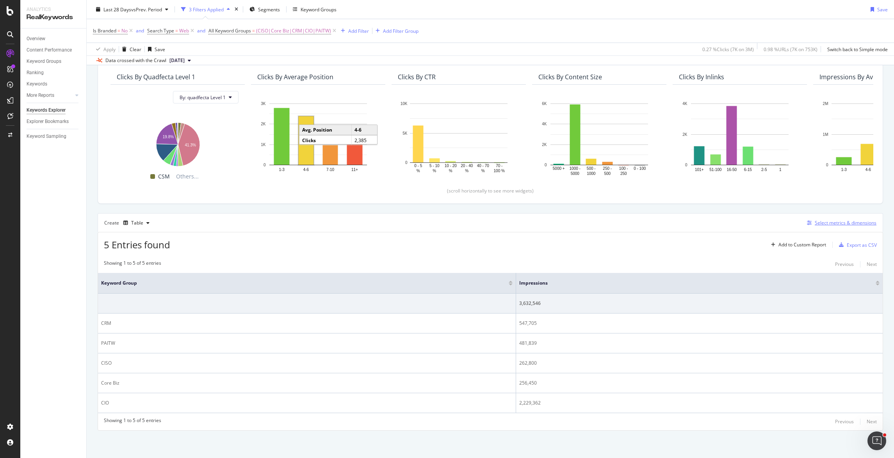
click at [826, 224] on div "Select metrics & dimensions" at bounding box center [846, 222] width 62 height 7
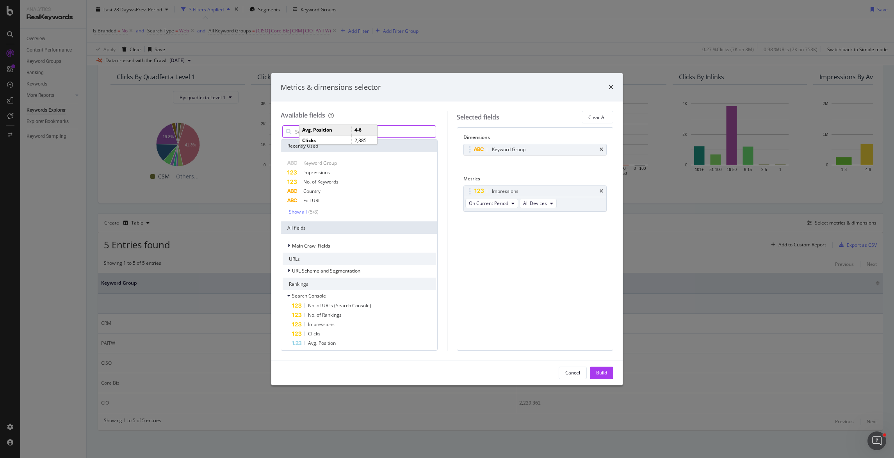
click at [401, 132] on input "modal" at bounding box center [364, 132] width 141 height 12
type input "k"
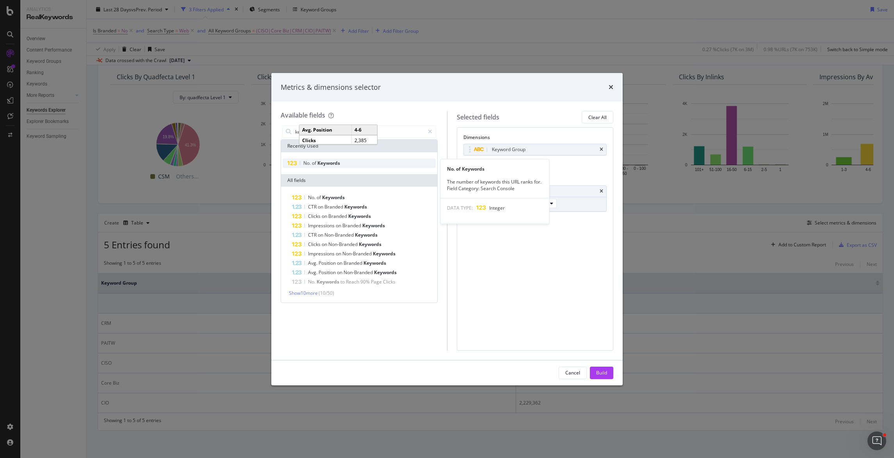
click at [335, 165] on span "Keywords" at bounding box center [328, 163] width 23 height 7
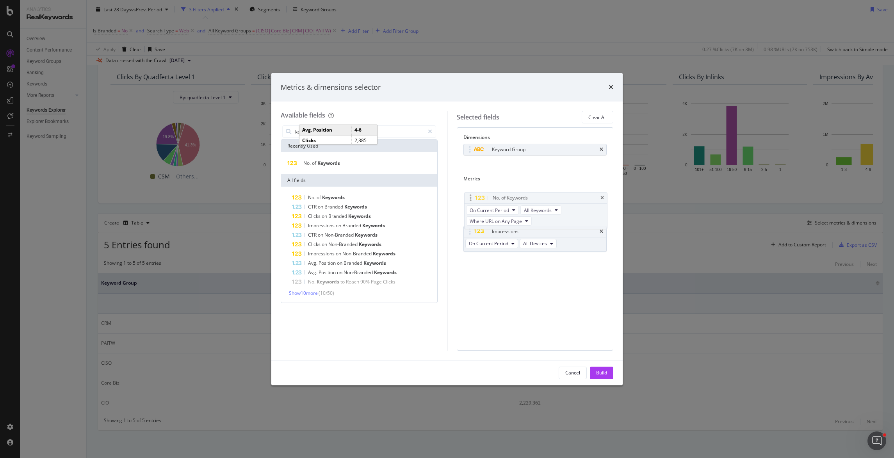
drag, startPoint x: 466, startPoint y: 223, endPoint x: 464, endPoint y: 193, distance: 30.9
click at [464, 193] on body "Analytics RealKeywords Overview Content Performance Keyword Groups Ranking Keyw…" at bounding box center [447, 229] width 894 height 458
drag, startPoint x: 600, startPoint y: 193, endPoint x: 574, endPoint y: 187, distance: 26.7
click at [600, 193] on icon "times" at bounding box center [602, 191] width 4 height 5
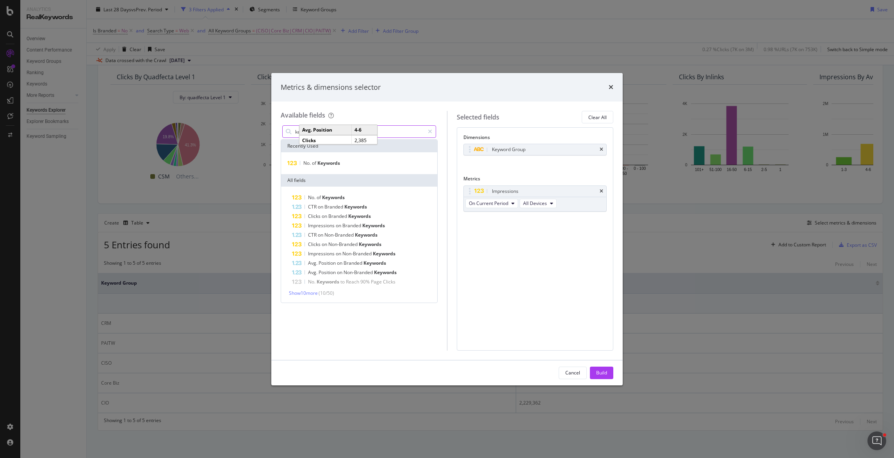
click at [390, 134] on input "keywords" at bounding box center [359, 132] width 130 height 12
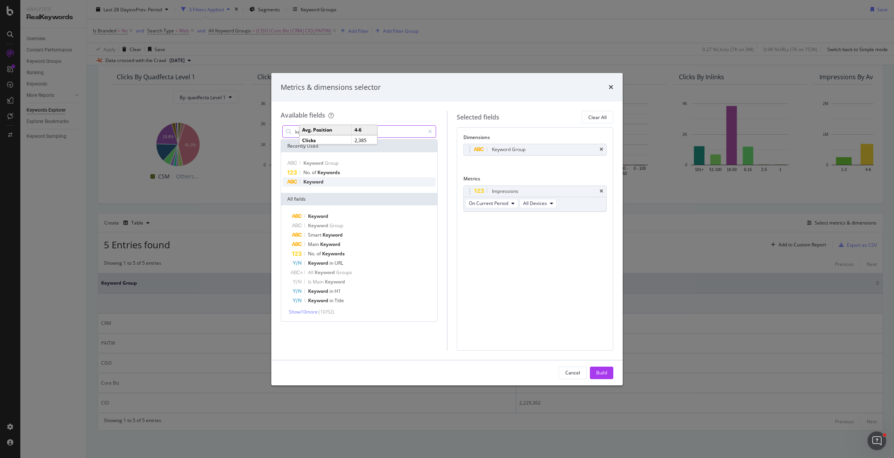
type input "keyword"
click at [346, 185] on div "Keyword" at bounding box center [359, 181] width 153 height 9
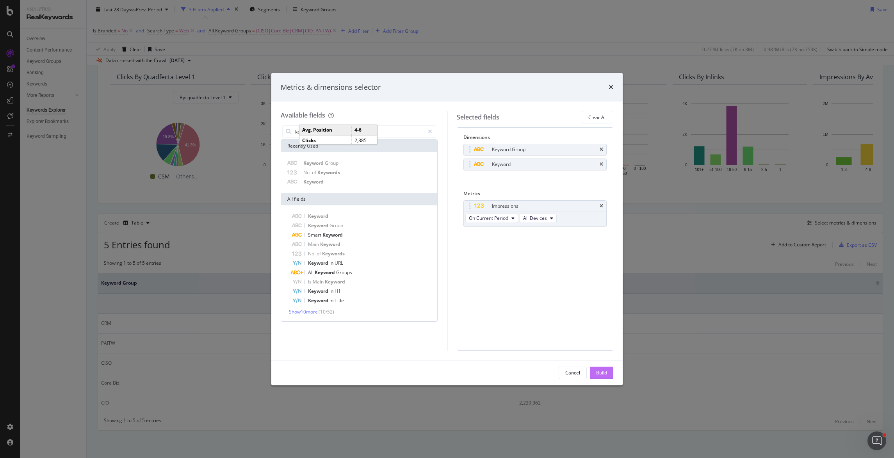
click at [607, 371] on button "Build" at bounding box center [601, 373] width 23 height 12
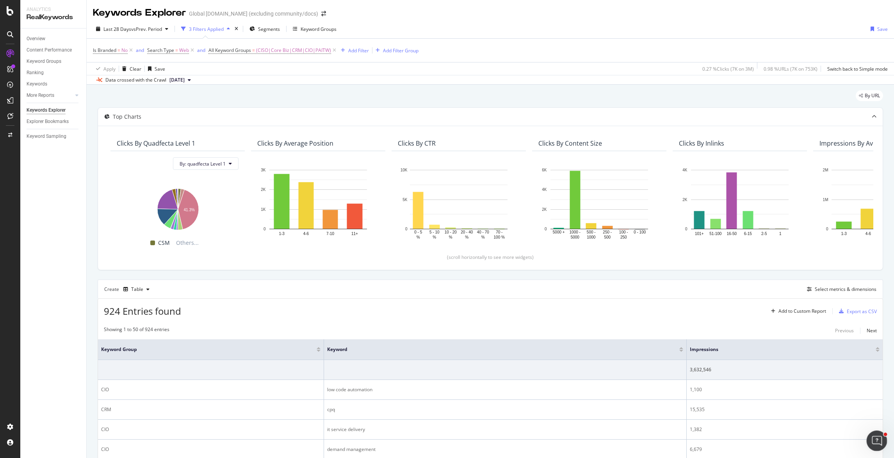
click at [826, 441] on html at bounding box center [876, 439] width 19 height 19
click at [826, 443] on div "Open Intercom Messenger" at bounding box center [876, 440] width 26 height 26
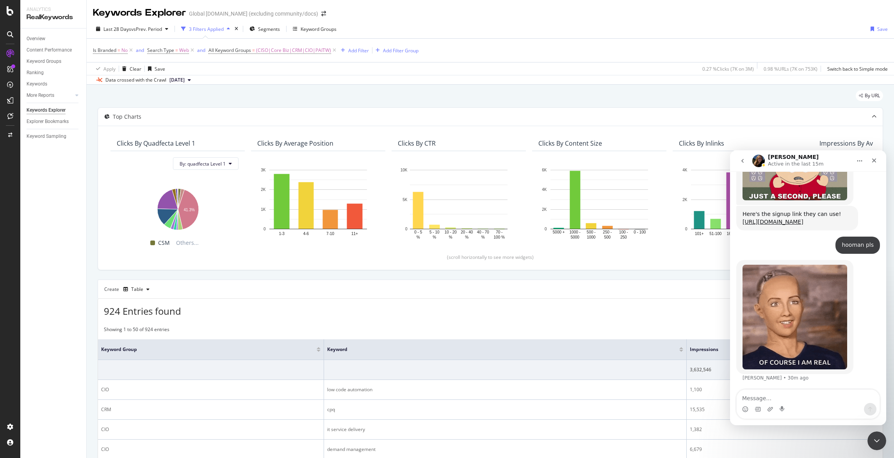
scroll to position [501, 0]
click at [808, 405] on div "Intercom messenger" at bounding box center [808, 409] width 143 height 12
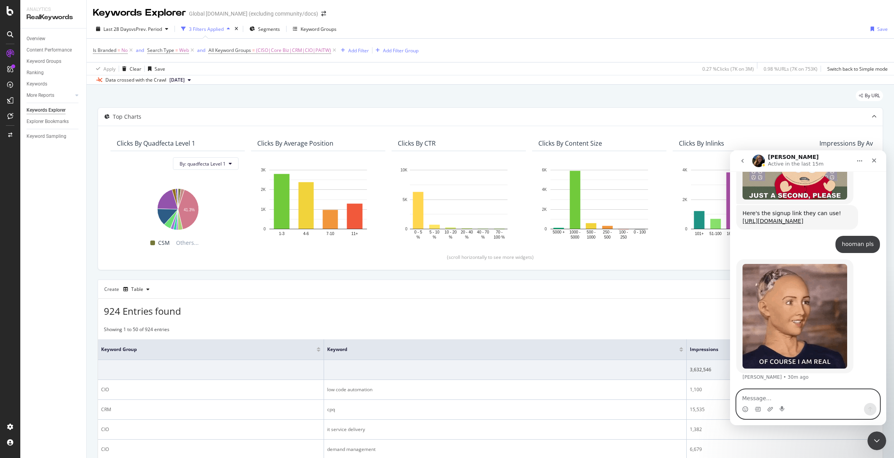
click at [808, 401] on textarea "Message…" at bounding box center [808, 396] width 143 height 13
type textarea "more hooman"
click at [826, 409] on icon "Send a message…" at bounding box center [871, 409] width 4 height 5
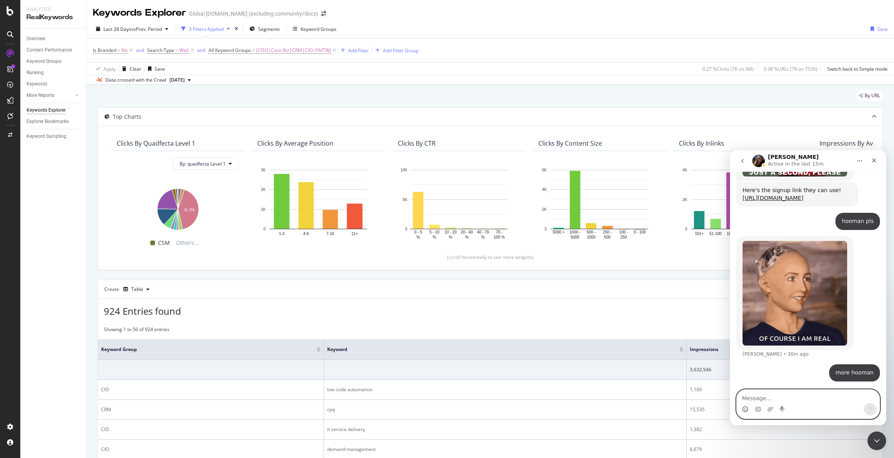
click at [742, 410] on icon "Emoji picker" at bounding box center [745, 409] width 6 height 6
click at [762, 407] on div "Intercom messenger" at bounding box center [808, 409] width 143 height 12
click at [759, 410] on icon "Gif picker" at bounding box center [758, 409] width 6 height 6
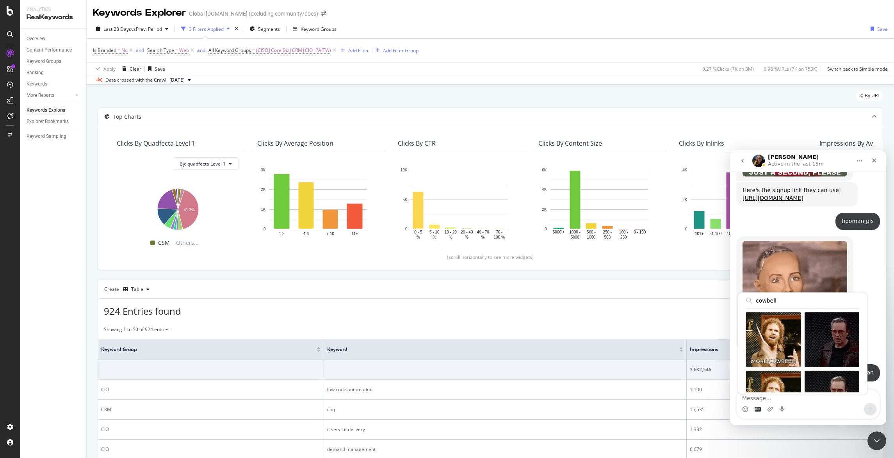
type input "cowbell"
click at [781, 325] on div "Send gif" at bounding box center [773, 339] width 55 height 55
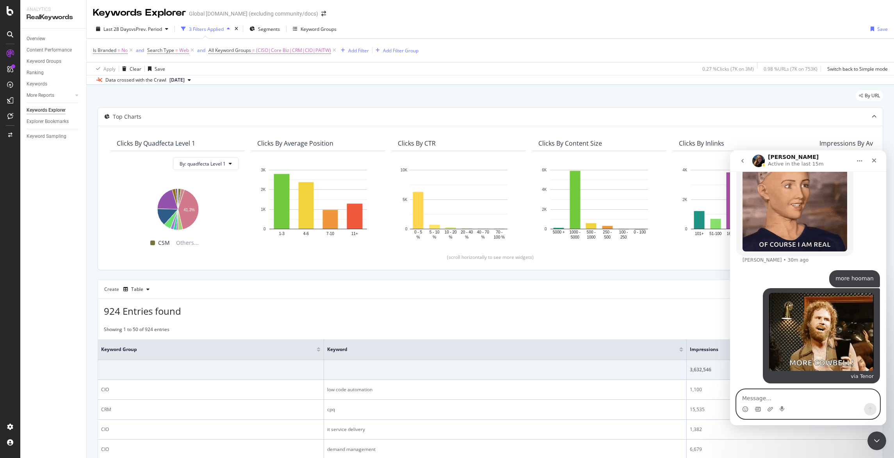
scroll to position [620, 0]
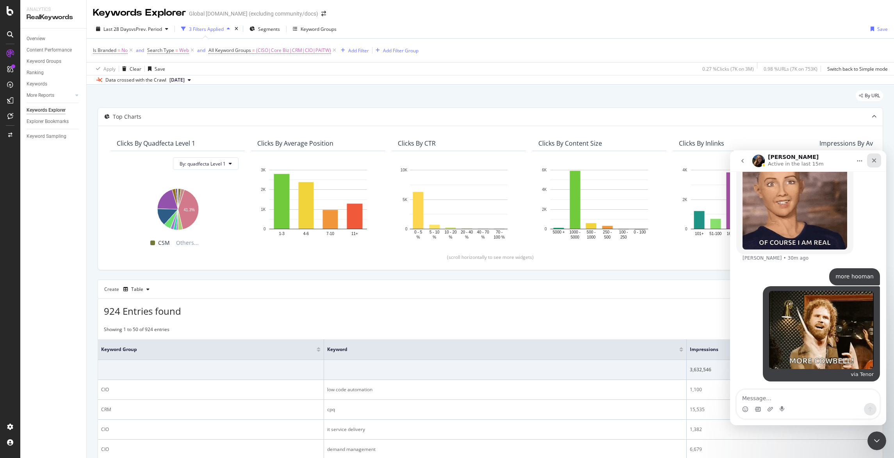
drag, startPoint x: 874, startPoint y: 161, endPoint x: 1623, endPoint y: 330, distance: 768.6
click at [826, 161] on icon "Close" at bounding box center [874, 161] width 4 height 4
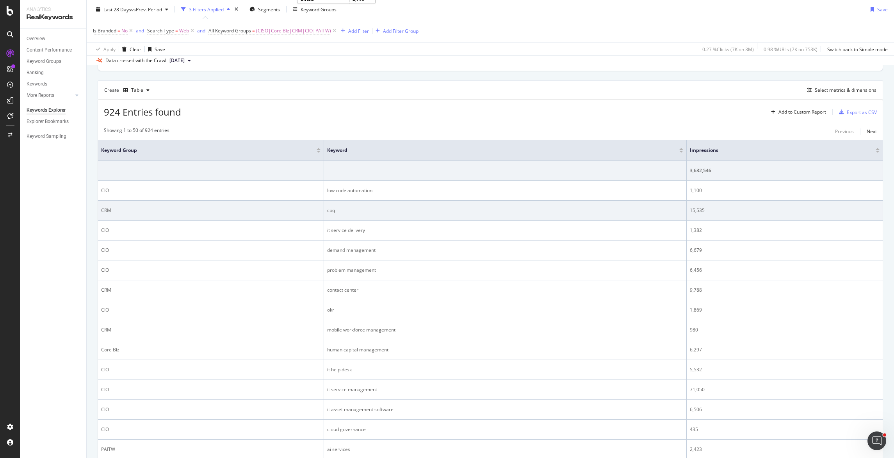
scroll to position [198, 0]
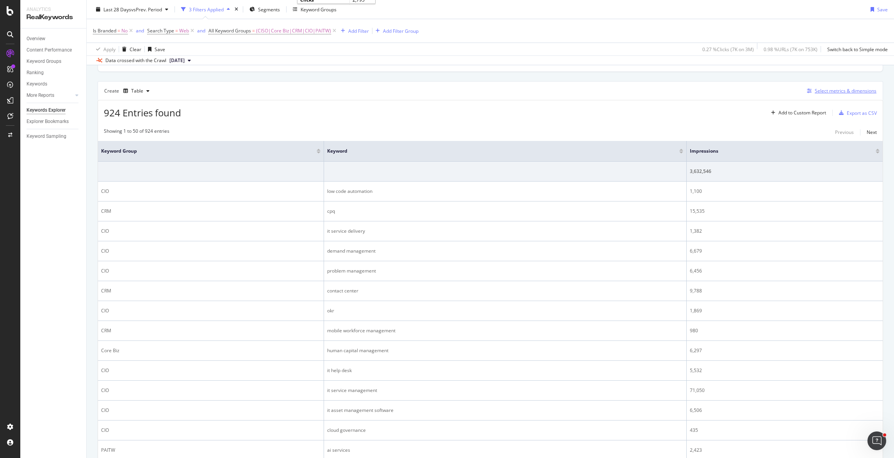
click at [826, 91] on div "Select metrics & dimensions" at bounding box center [846, 90] width 62 height 7
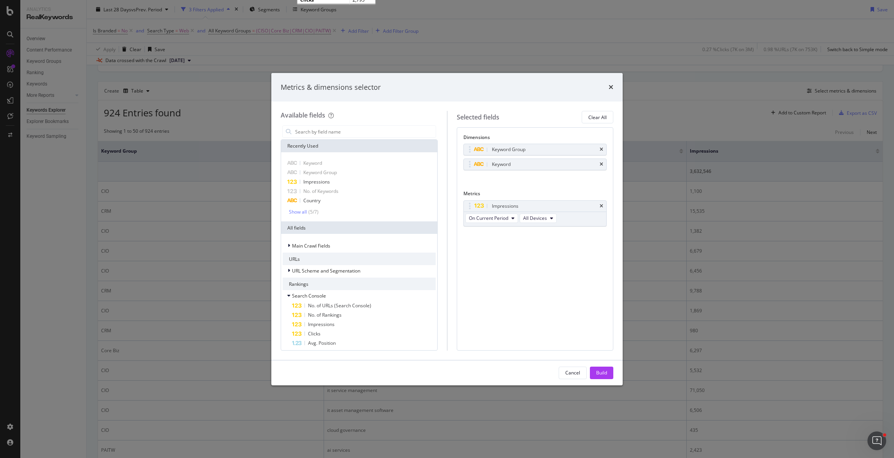
drag, startPoint x: 603, startPoint y: 162, endPoint x: 610, endPoint y: 239, distance: 77.6
click at [604, 162] on div "Keyword" at bounding box center [535, 164] width 143 height 11
click at [602, 167] on icon "times" at bounding box center [602, 164] width 4 height 5
click at [603, 371] on div "Build" at bounding box center [601, 372] width 11 height 7
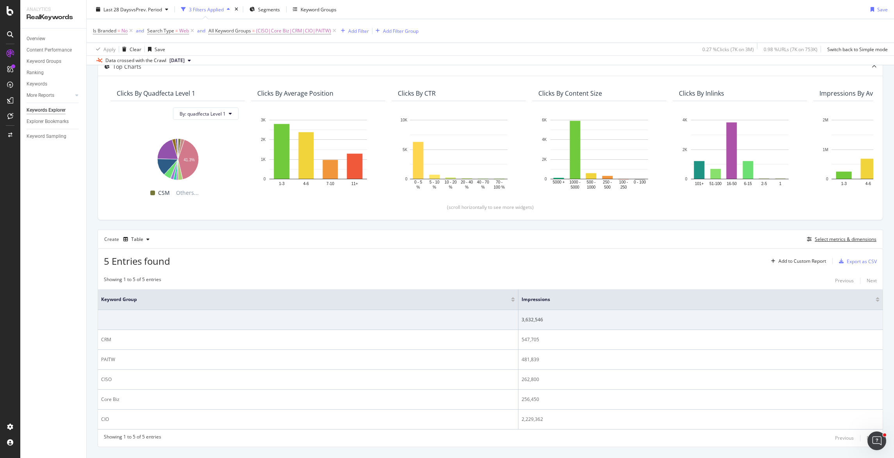
scroll to position [67, 0]
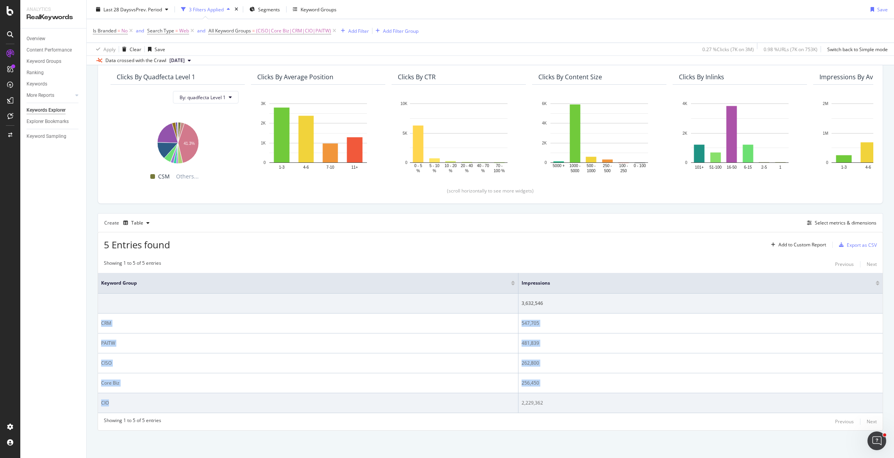
drag, startPoint x: 102, startPoint y: 321, endPoint x: 108, endPoint y: 407, distance: 86.5
click at [108, 408] on tbody "3,632,546 CRM 547,705 PAITW 481,839 CISO 262,800 Core Biz 256,450 CIO 2,229,362" at bounding box center [490, 353] width 785 height 119
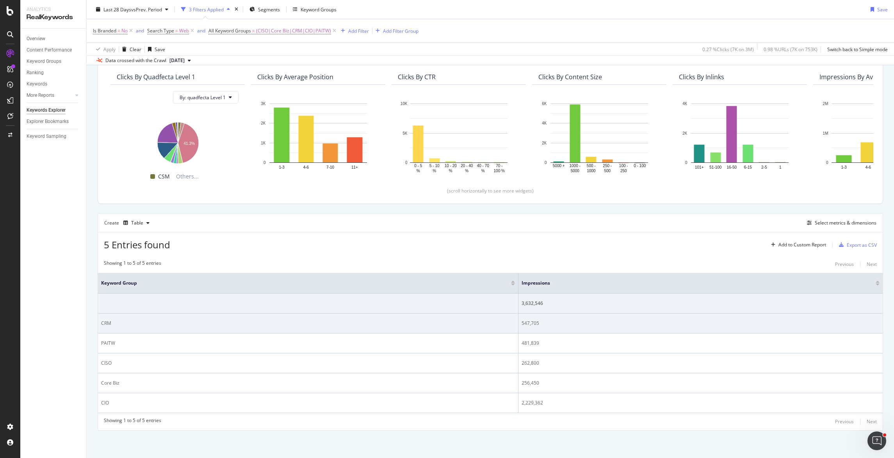
click at [124, 326] on div "CRM" at bounding box center [308, 323] width 414 height 7
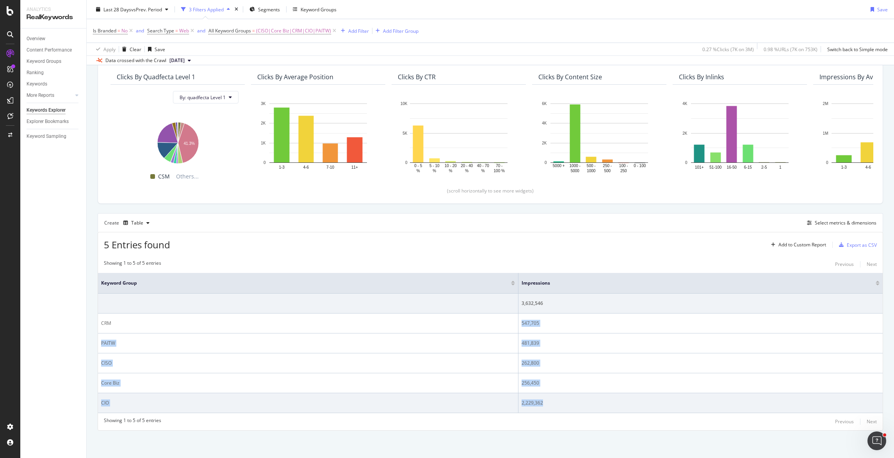
drag, startPoint x: 520, startPoint y: 324, endPoint x: 543, endPoint y: 403, distance: 83.0
click at [543, 403] on tbody "3,632,546 CRM 547,705 PAITW 481,839 CISO 262,800 Core Biz 256,450 CIO 2,229,362" at bounding box center [490, 353] width 785 height 119
drag, startPoint x: 543, startPoint y: 403, endPoint x: 555, endPoint y: 398, distance: 13.0
click at [543, 403] on div "2,229,362" at bounding box center [701, 403] width 358 height 7
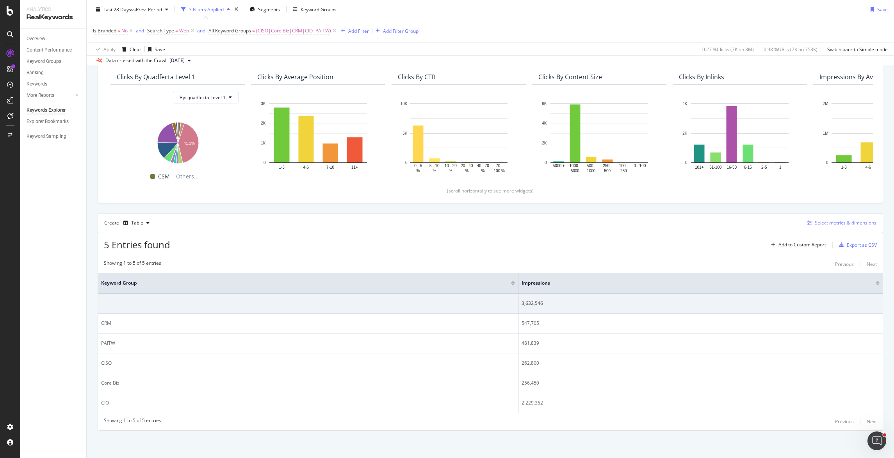
click at [822, 221] on div "Select metrics & dimensions" at bounding box center [846, 222] width 62 height 7
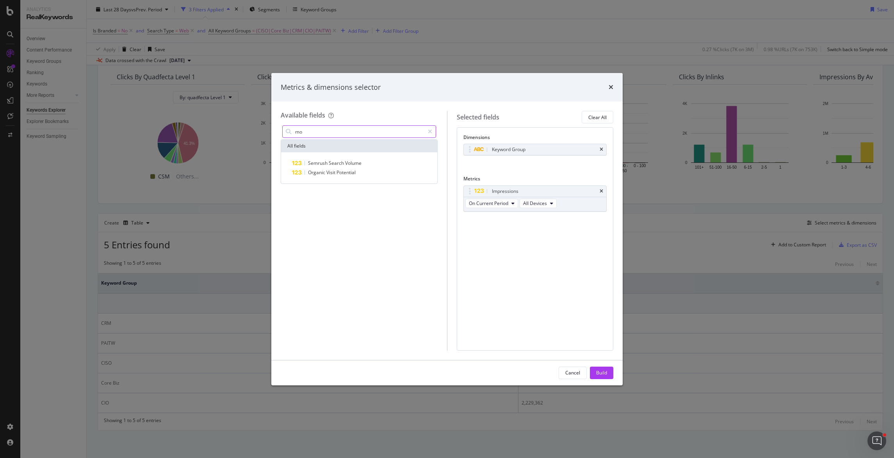
type input "m"
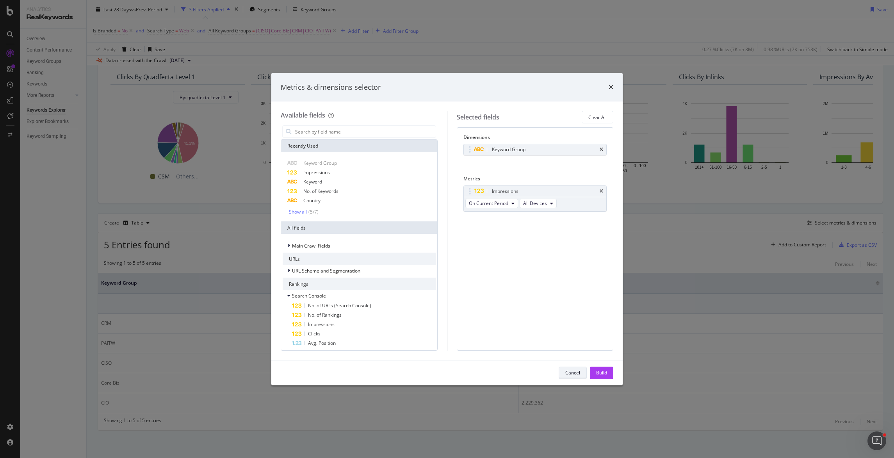
click at [567, 371] on div "Cancel" at bounding box center [572, 372] width 15 height 7
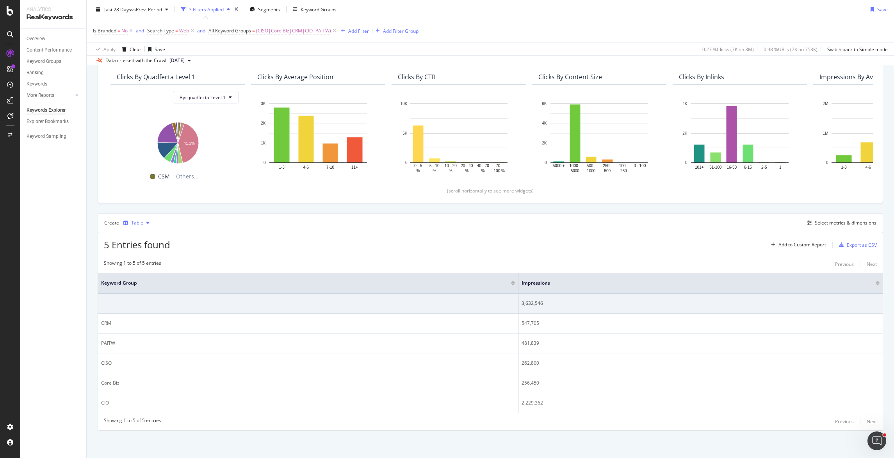
click at [135, 221] on div "Table" at bounding box center [137, 223] width 12 height 5
click at [146, 250] on div "Trend" at bounding box center [145, 248] width 13 height 7
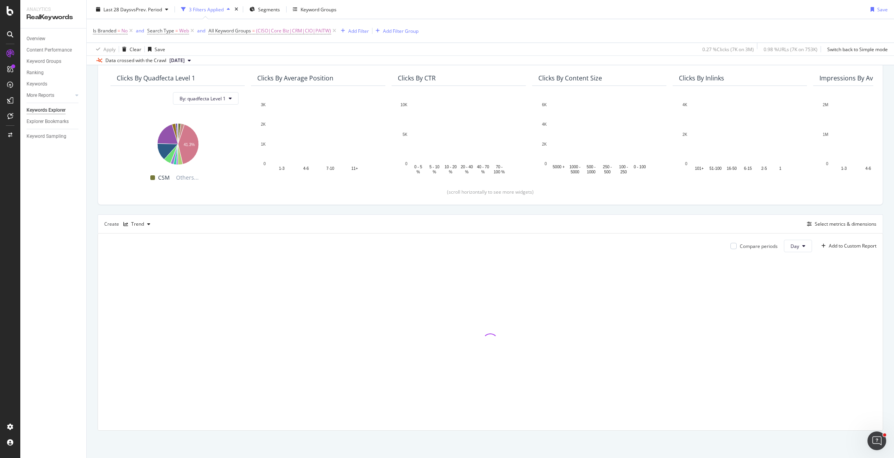
scroll to position [66, 0]
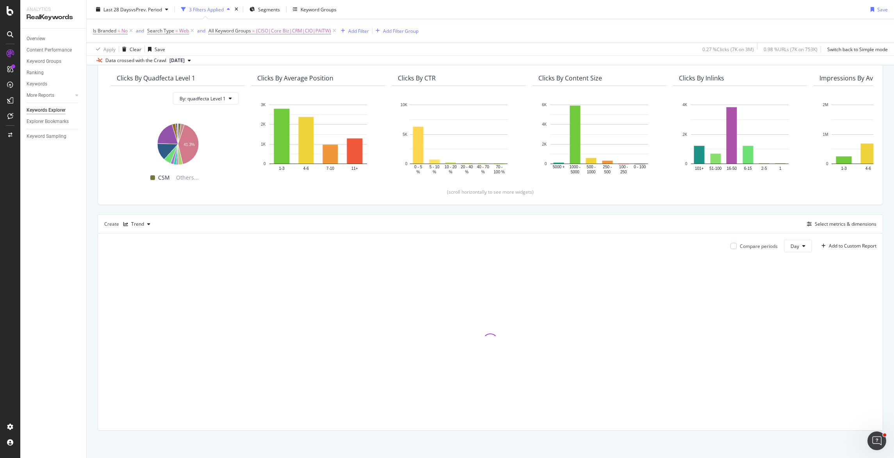
click at [121, 20] on div "Is Branded = No and Search Type = Web and All Keyword Groups = (CISO|Core Biz|C…" at bounding box center [490, 30] width 795 height 23
click at [127, 9] on span "Last 28 Days" at bounding box center [117, 9] width 28 height 7
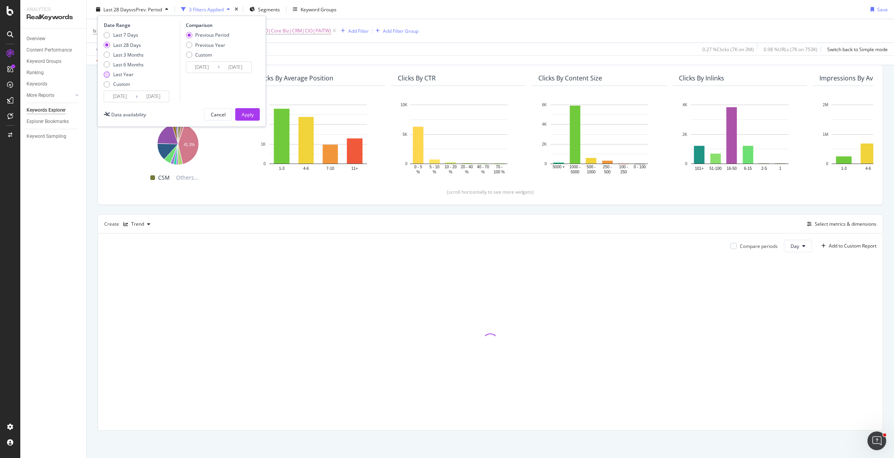
click at [125, 64] on div "Last 6 Months" at bounding box center [128, 64] width 30 height 7
type input "[DATE]"
click at [251, 117] on div "Apply" at bounding box center [248, 114] width 12 height 7
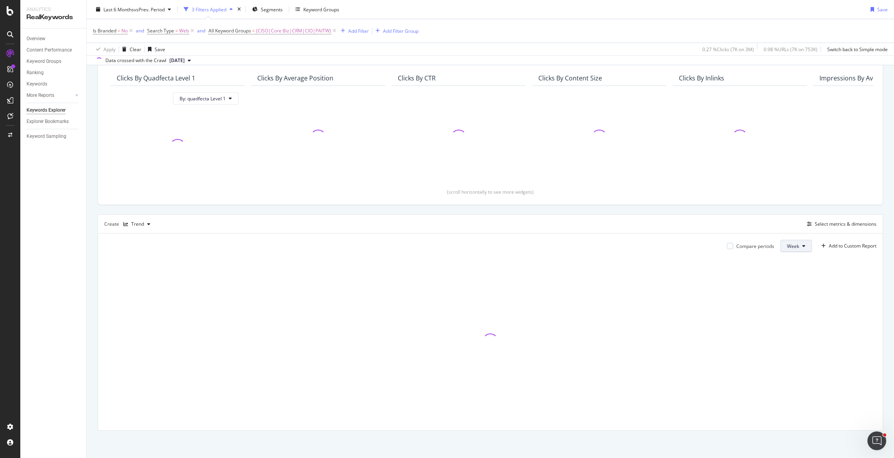
click at [798, 245] on button "Week" at bounding box center [797, 246] width 32 height 12
click at [791, 290] on span "Month" at bounding box center [786, 290] width 14 height 7
click at [725, 247] on div at bounding box center [728, 246] width 6 height 6
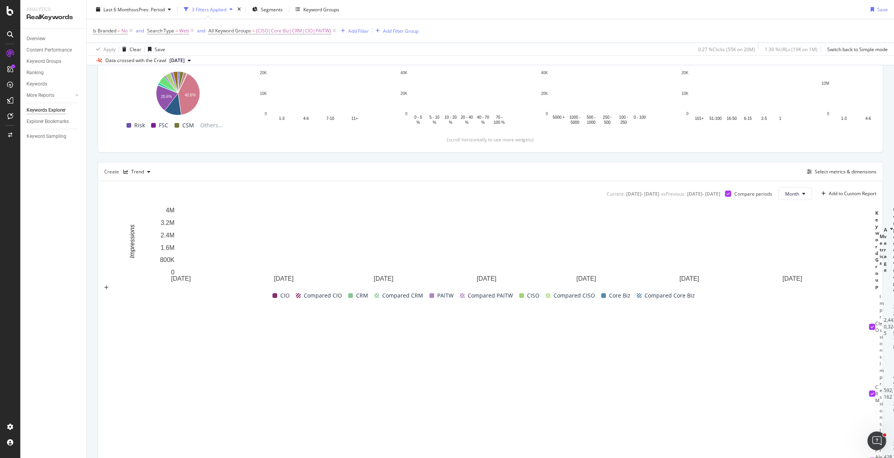
scroll to position [139, 0]
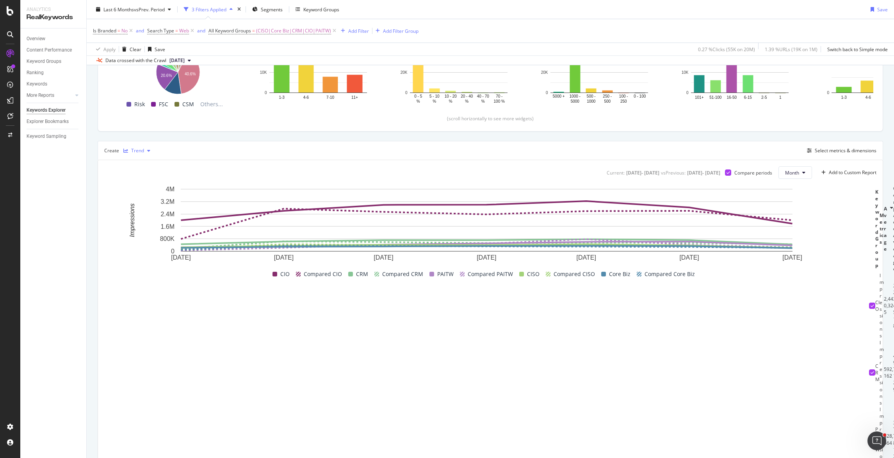
click at [137, 150] on div "Trend" at bounding box center [137, 150] width 13 height 5
click at [144, 202] on div "Bar" at bounding box center [143, 203] width 8 height 7
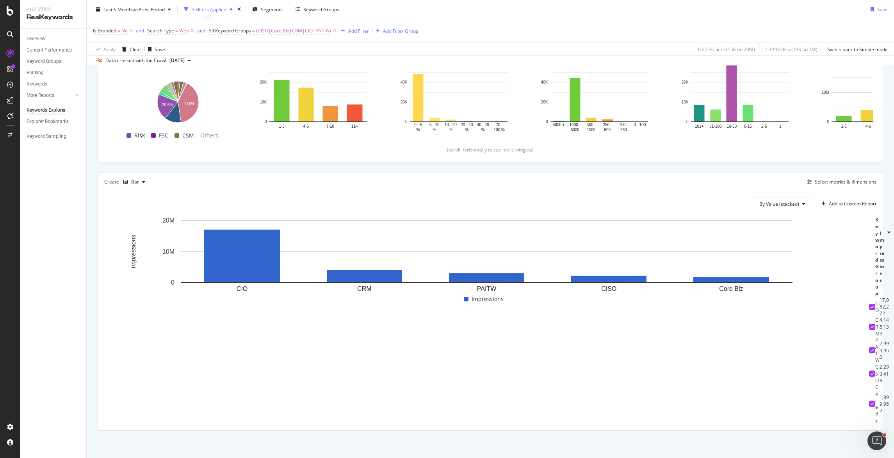
scroll to position [620, 0]
